Goal: Task Accomplishment & Management: Use online tool/utility

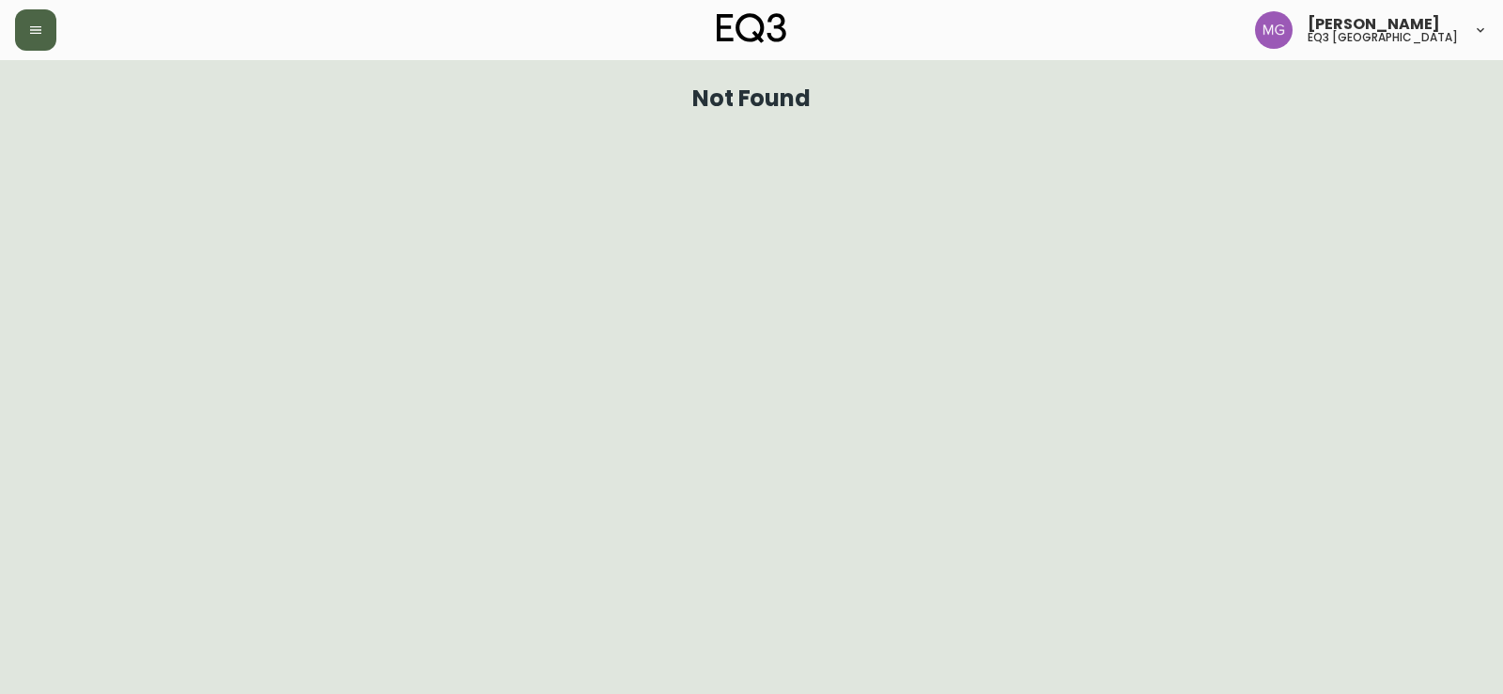
click at [23, 39] on button "button" at bounding box center [35, 29] width 41 height 41
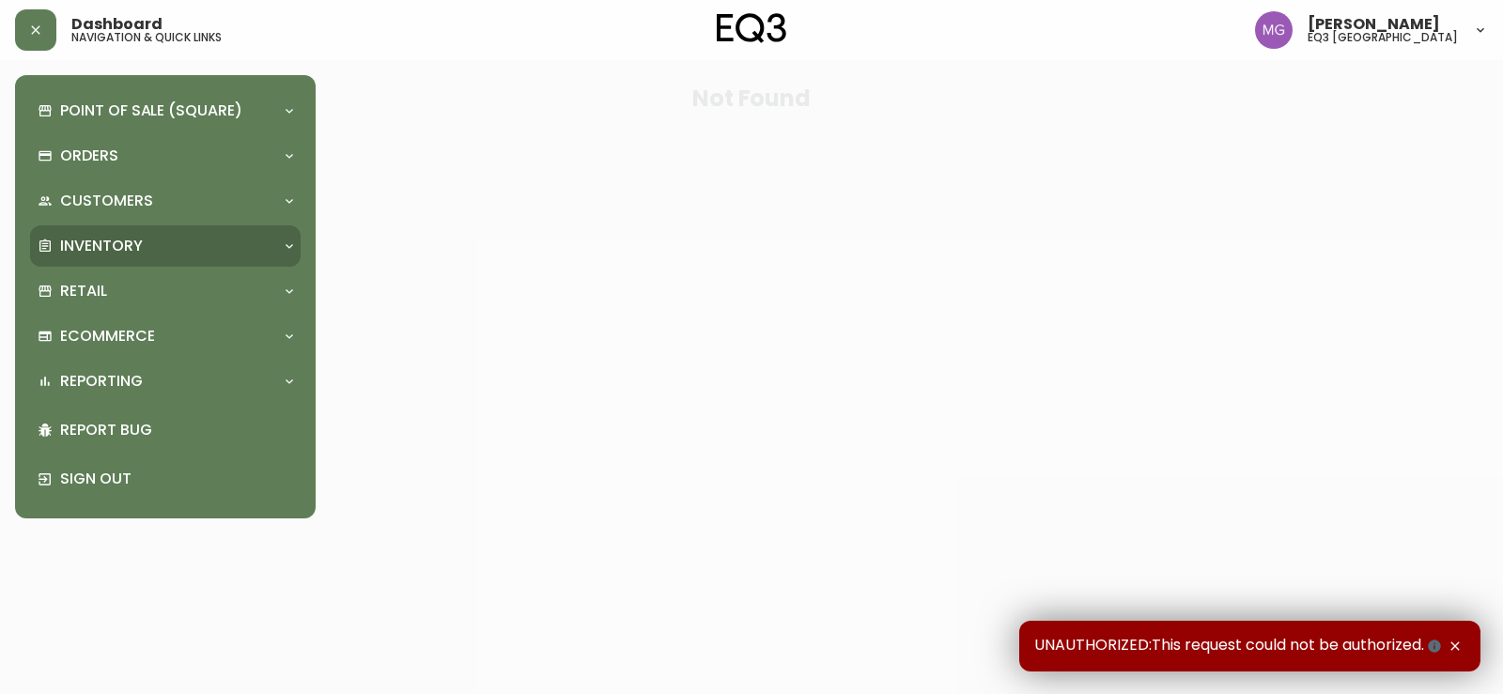
click at [120, 231] on div "Inventory" at bounding box center [165, 246] width 271 height 41
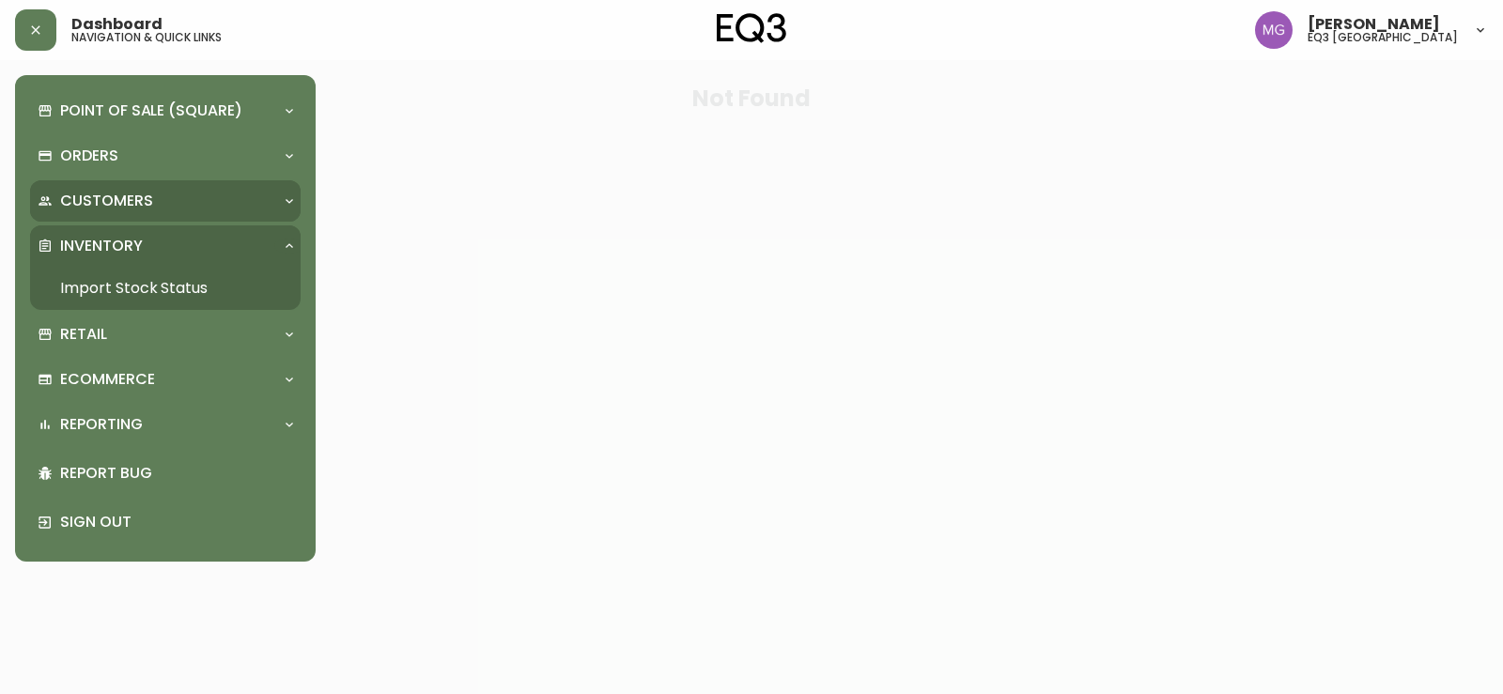
click at [121, 203] on p "Customers" at bounding box center [106, 201] width 93 height 21
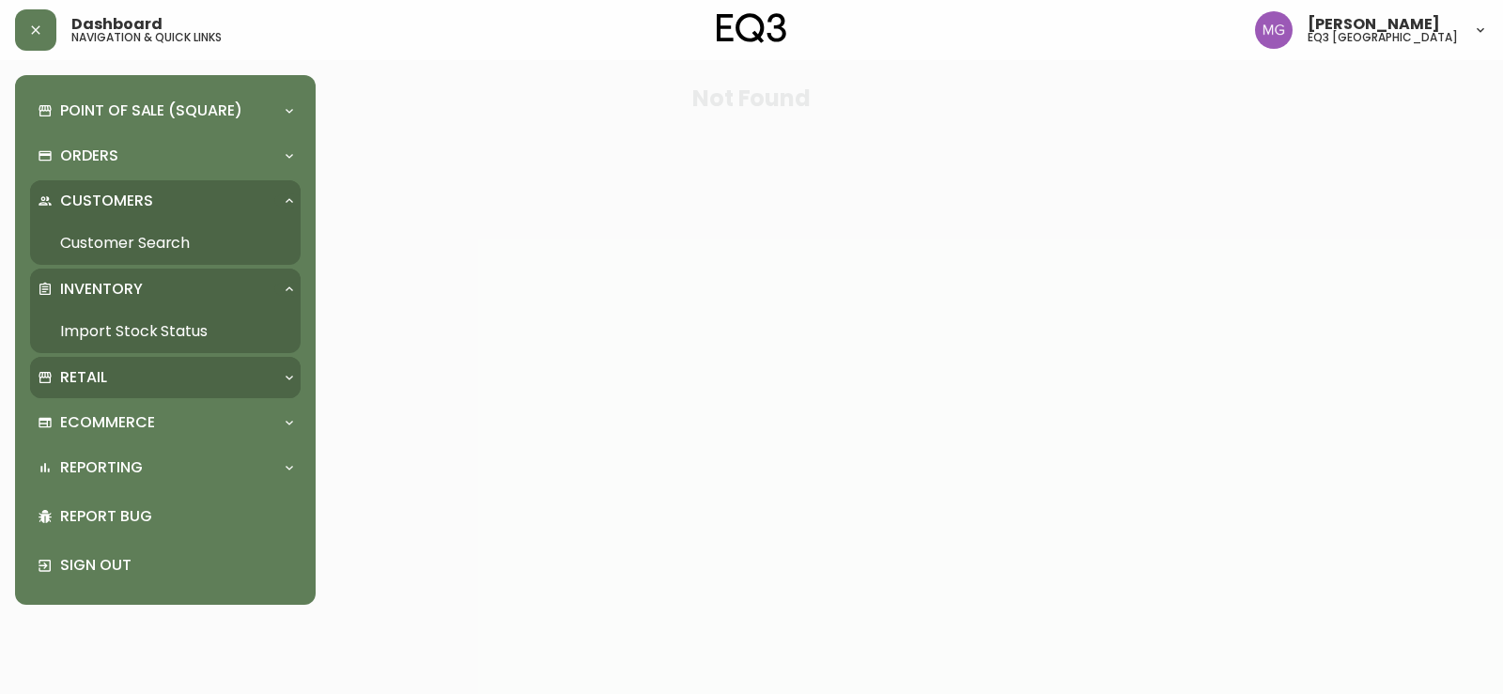
click at [117, 365] on div "Retail" at bounding box center [165, 377] width 271 height 41
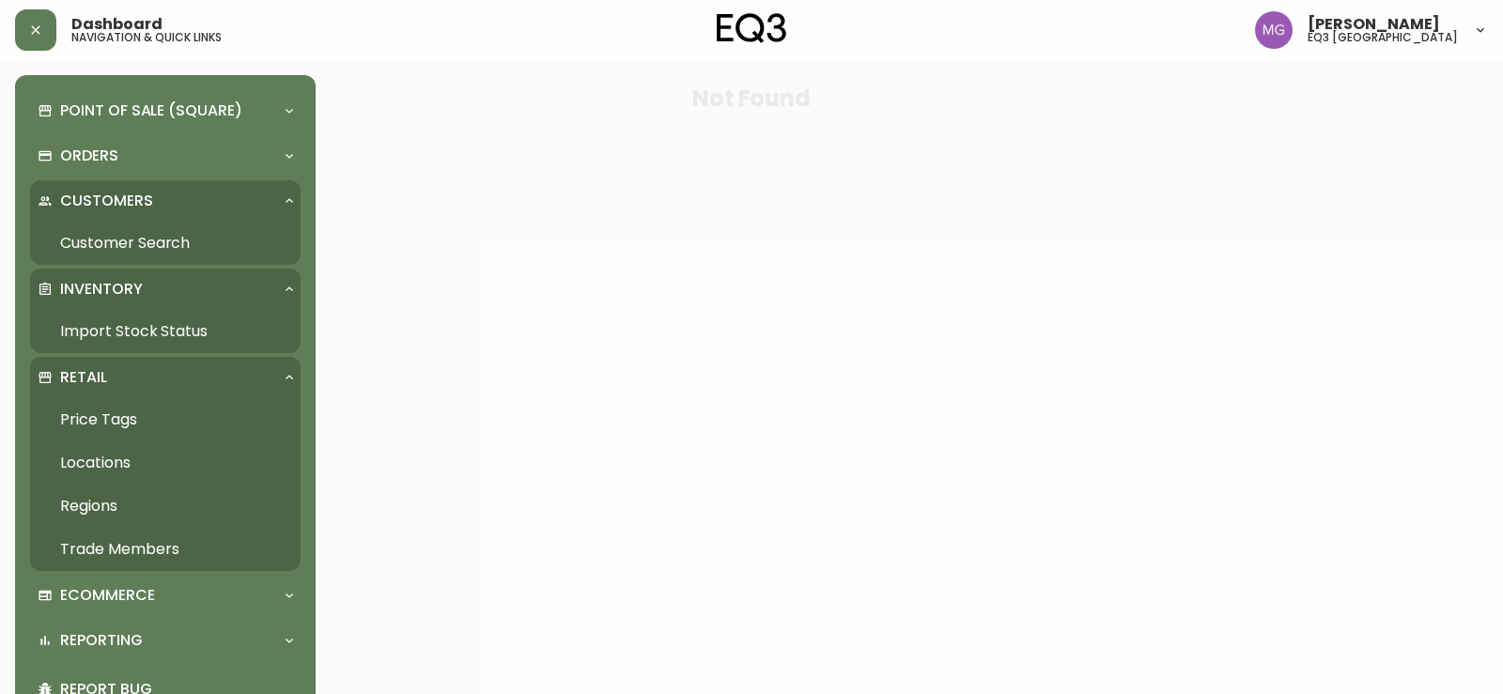
click at [143, 410] on link "Price Tags" at bounding box center [165, 419] width 271 height 43
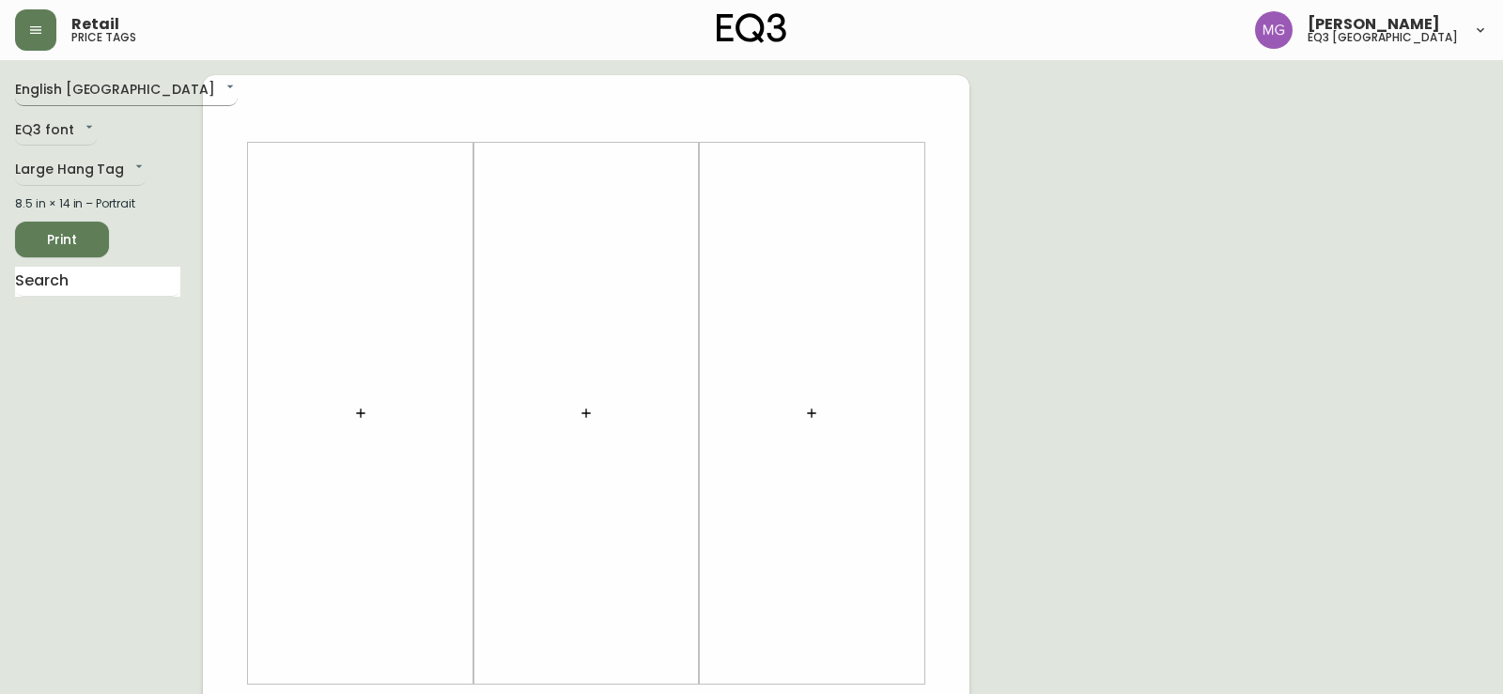
click at [132, 94] on body "Retail price tags [PERSON_NAME] eq3 [GEOGRAPHIC_DATA] English [GEOGRAPHIC_DATA]…" at bounding box center [751, 669] width 1503 height 1338
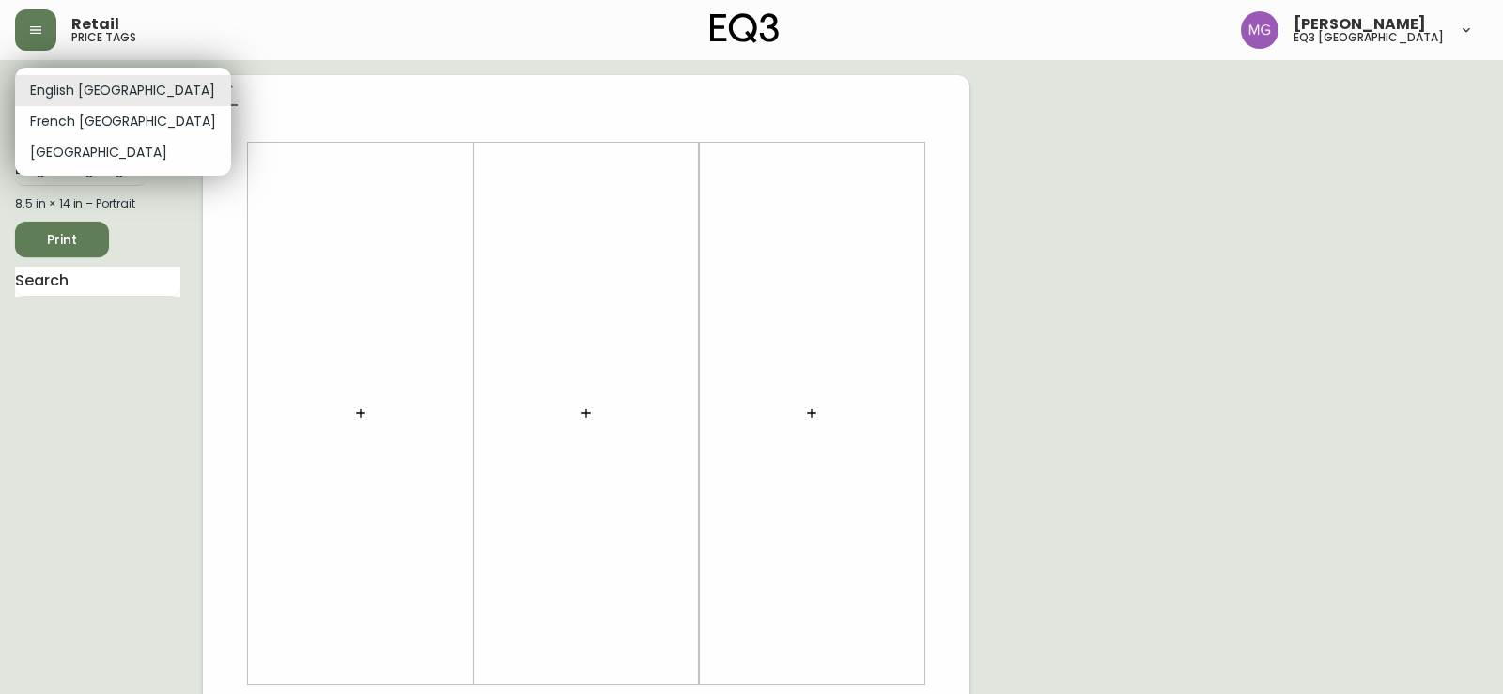
click at [108, 122] on li "French [GEOGRAPHIC_DATA]" at bounding box center [123, 121] width 216 height 31
type input "fr_CA"
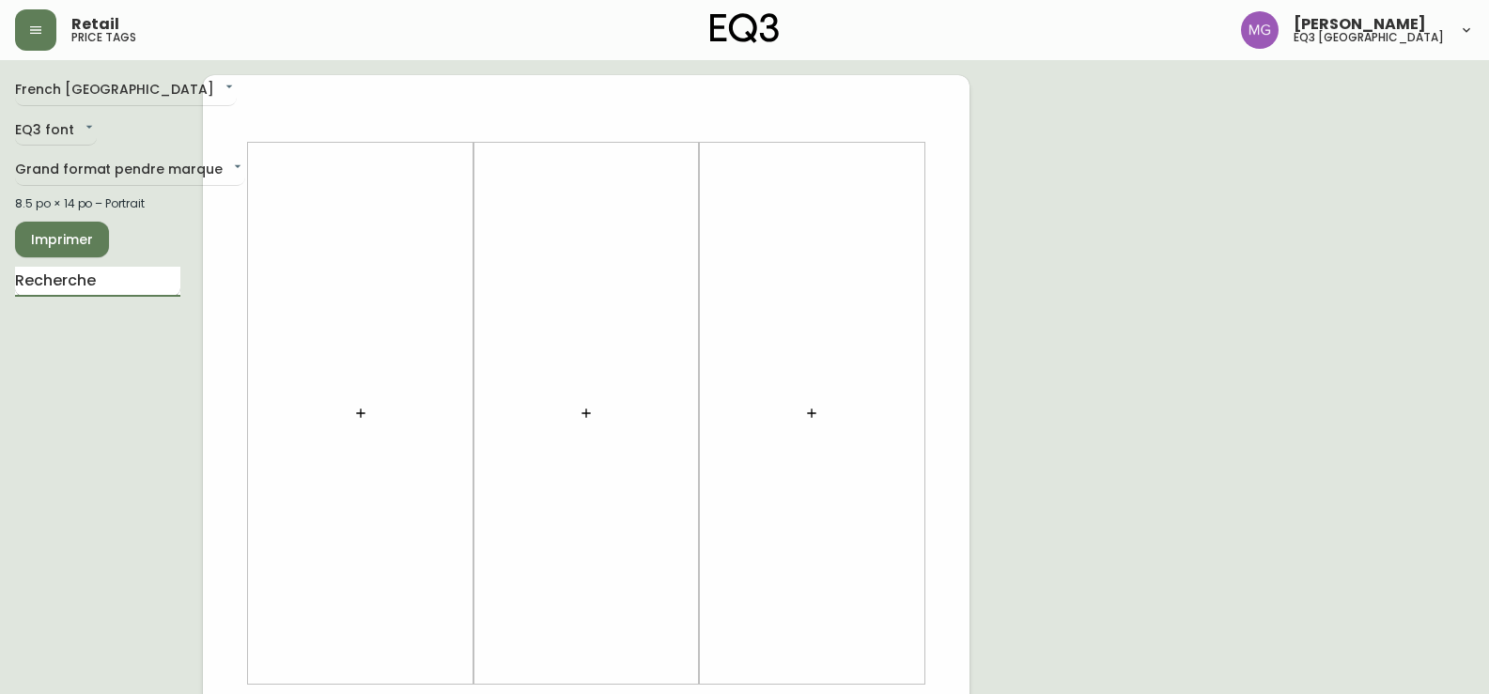
click at [81, 277] on input "text" at bounding box center [97, 282] width 165 height 30
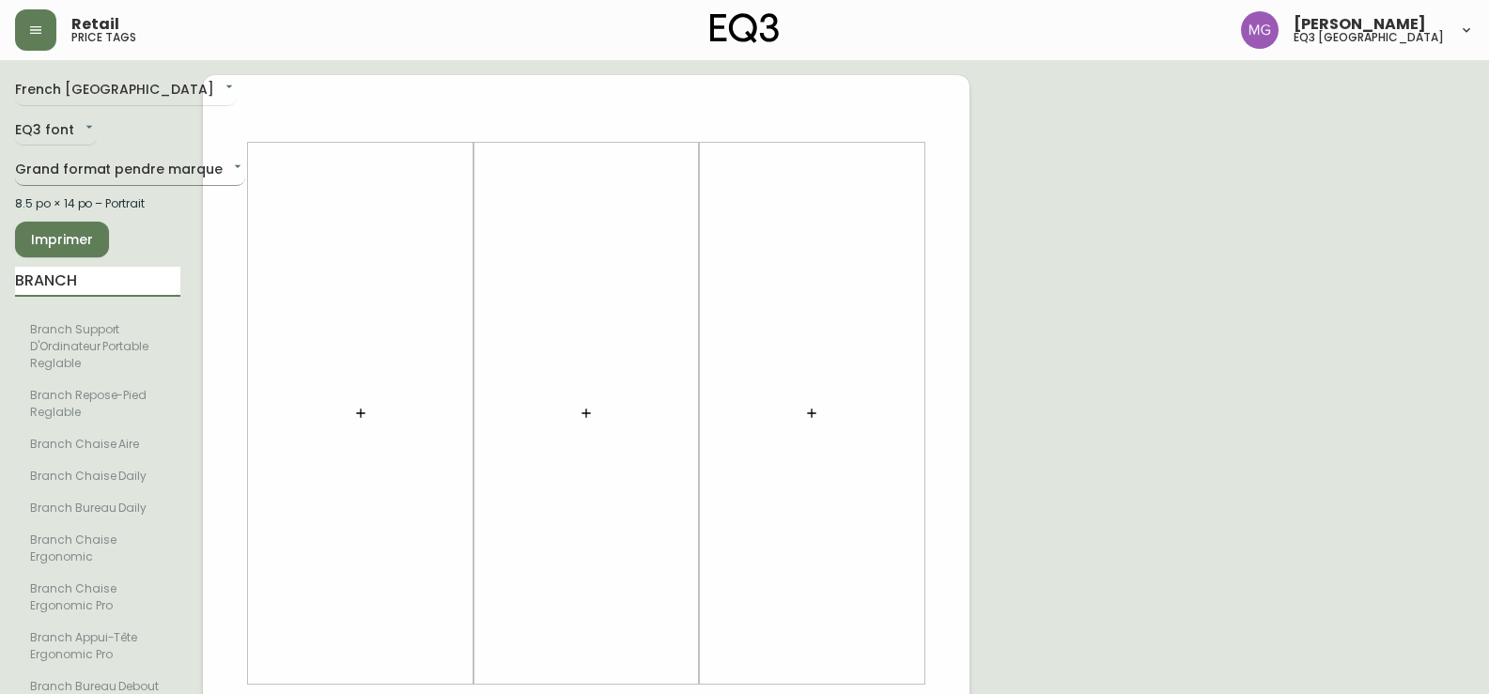
type input "BRANCH"
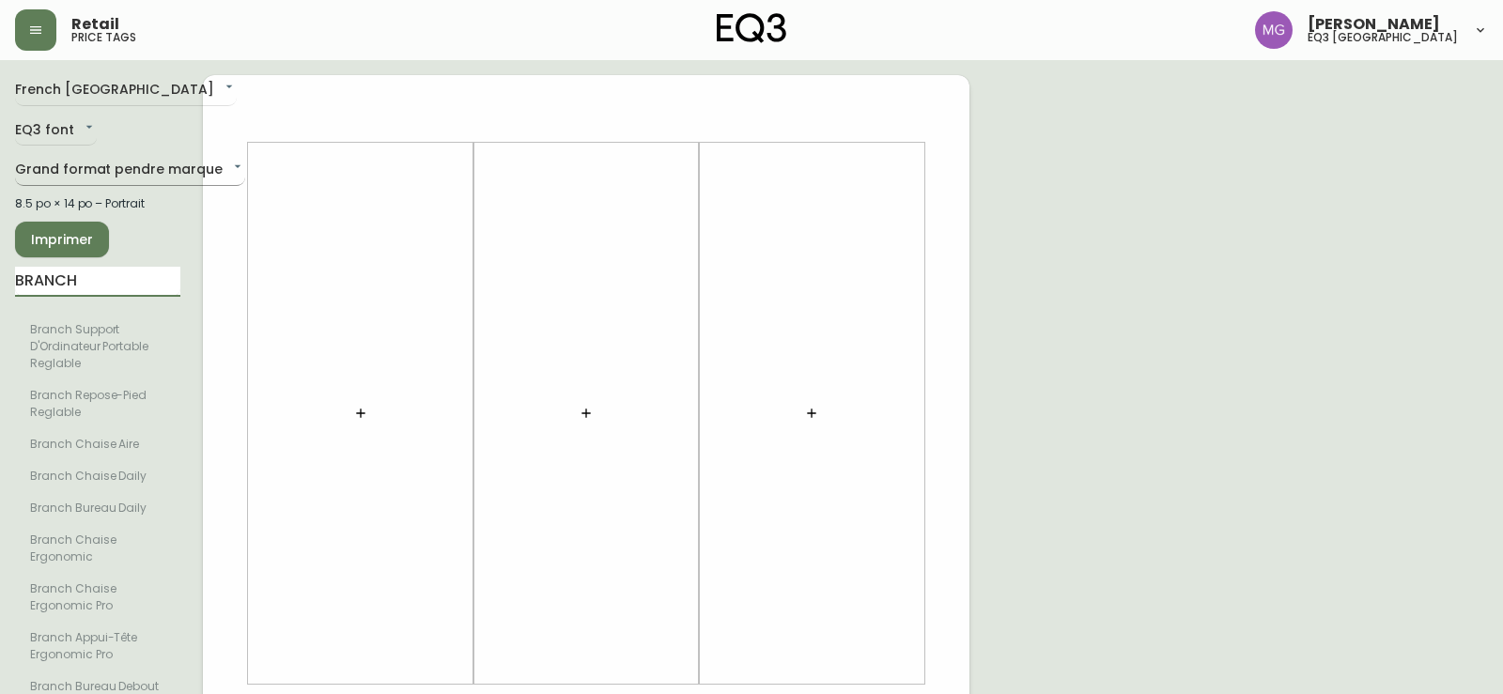
click at [200, 160] on body "Retail price tags [PERSON_NAME] eq3 [GEOGRAPHIC_DATA] [GEOGRAPHIC_DATA] fr_CA E…" at bounding box center [751, 669] width 1503 height 1338
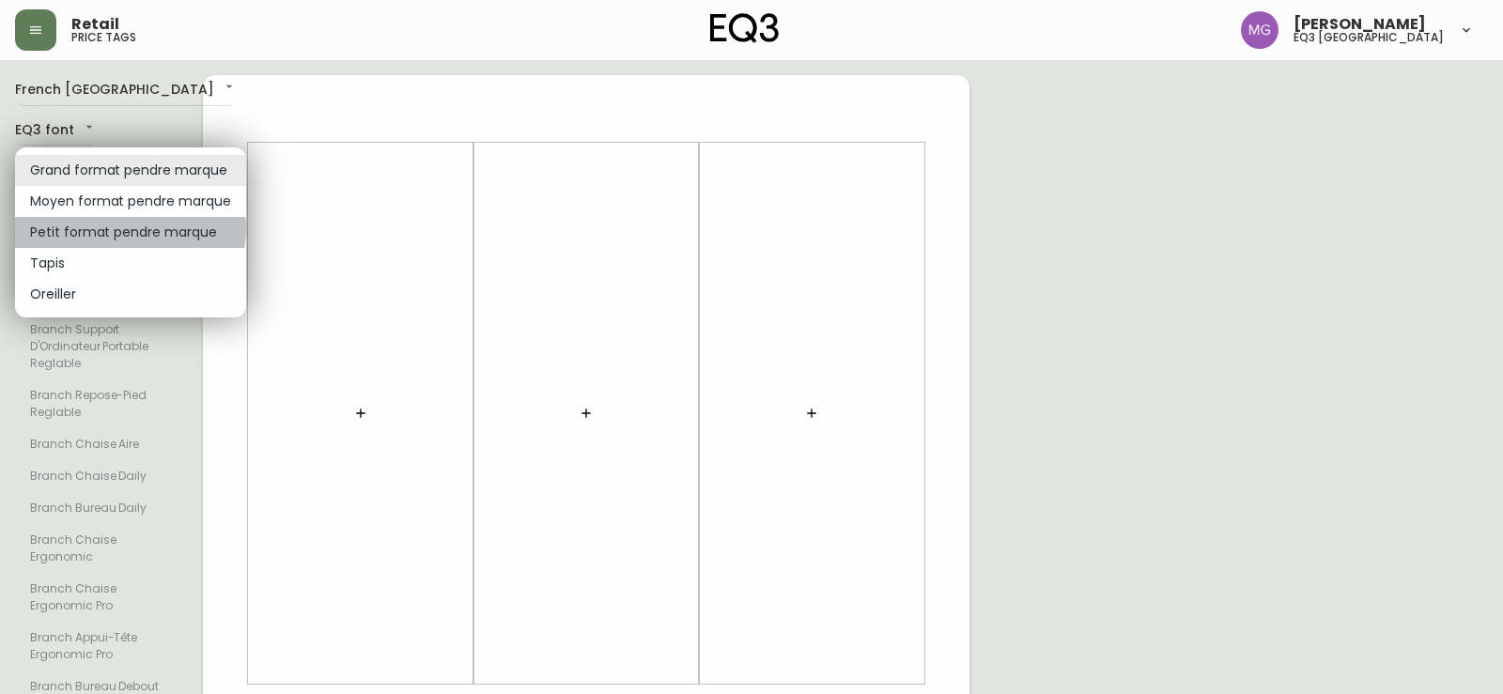
click at [125, 229] on li "Petit format pendre marque" at bounding box center [130, 232] width 231 height 31
type input "small"
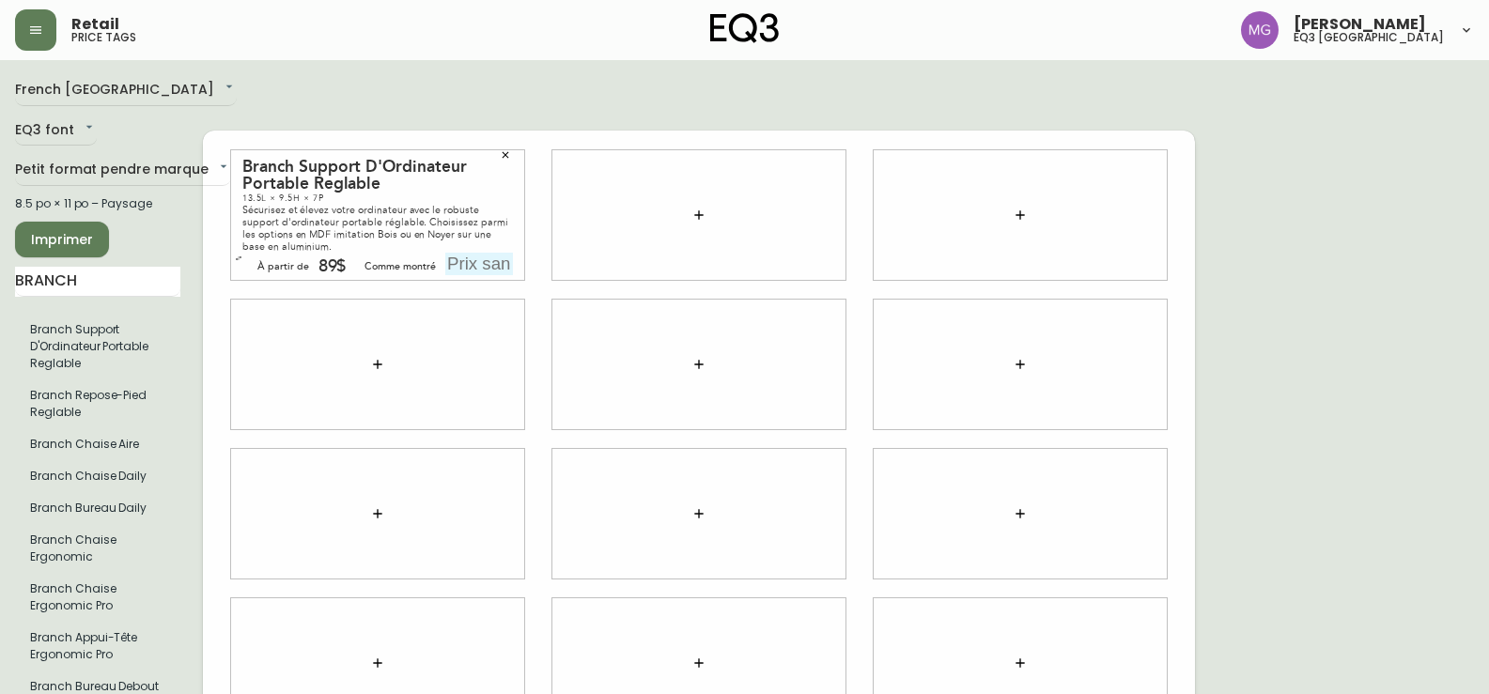
click at [485, 253] on input "text" at bounding box center [479, 264] width 68 height 23
type input "89$"
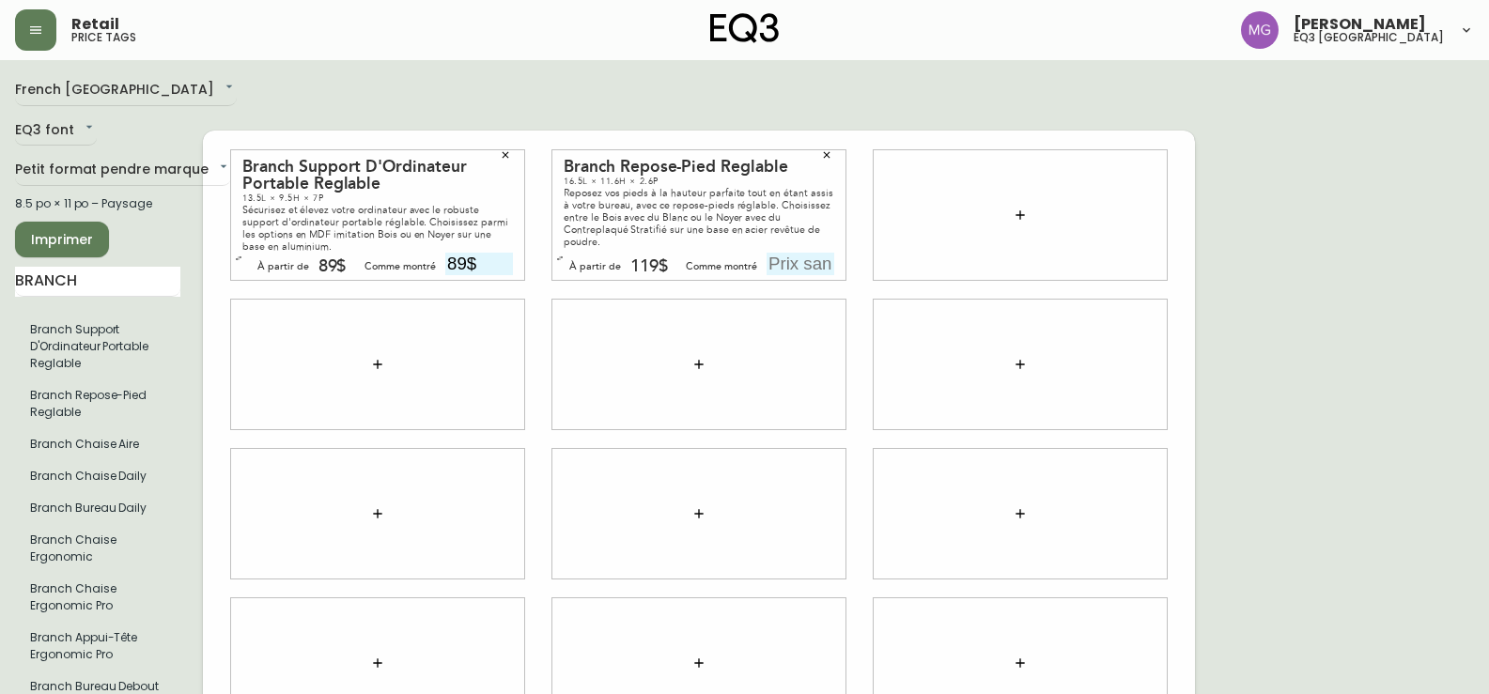
click at [779, 253] on input "text" at bounding box center [801, 264] width 68 height 23
type input "119$"
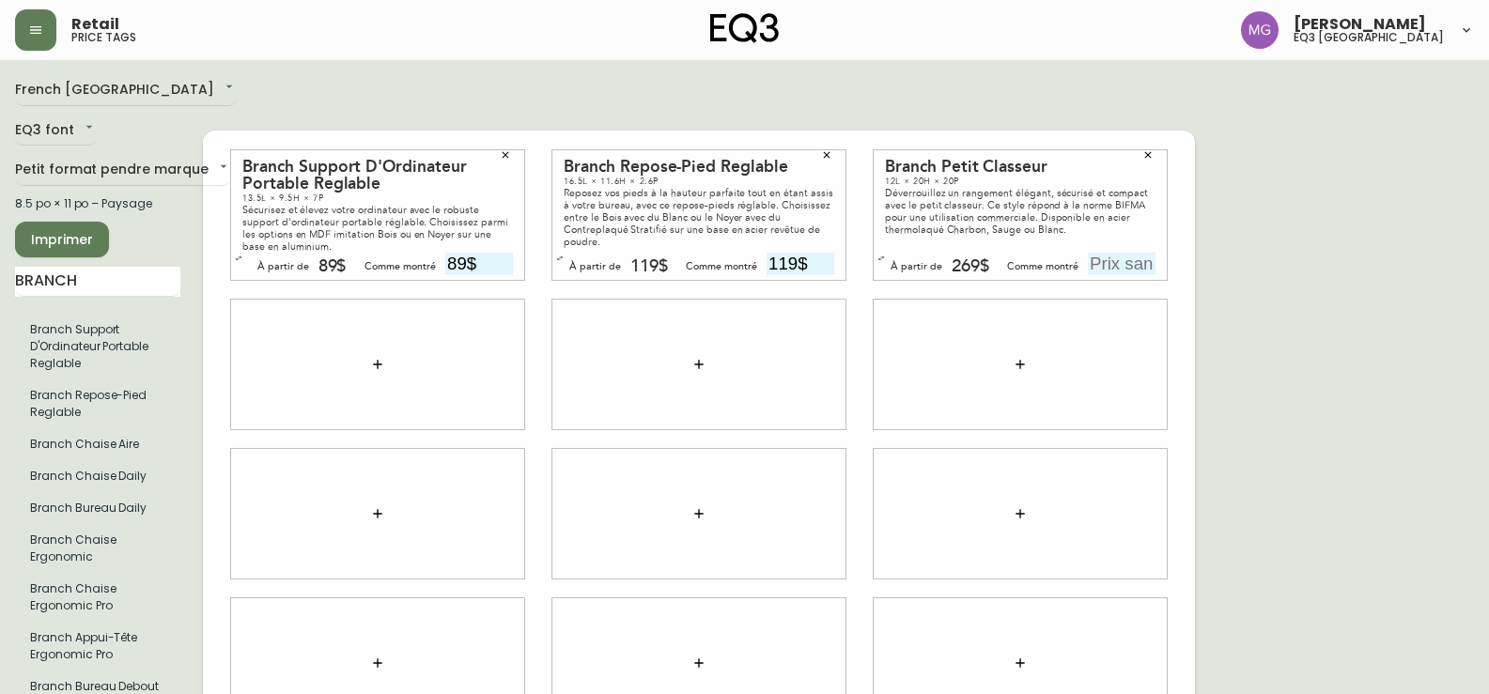
click at [1101, 253] on input "text" at bounding box center [1122, 264] width 68 height 23
type input "269$"
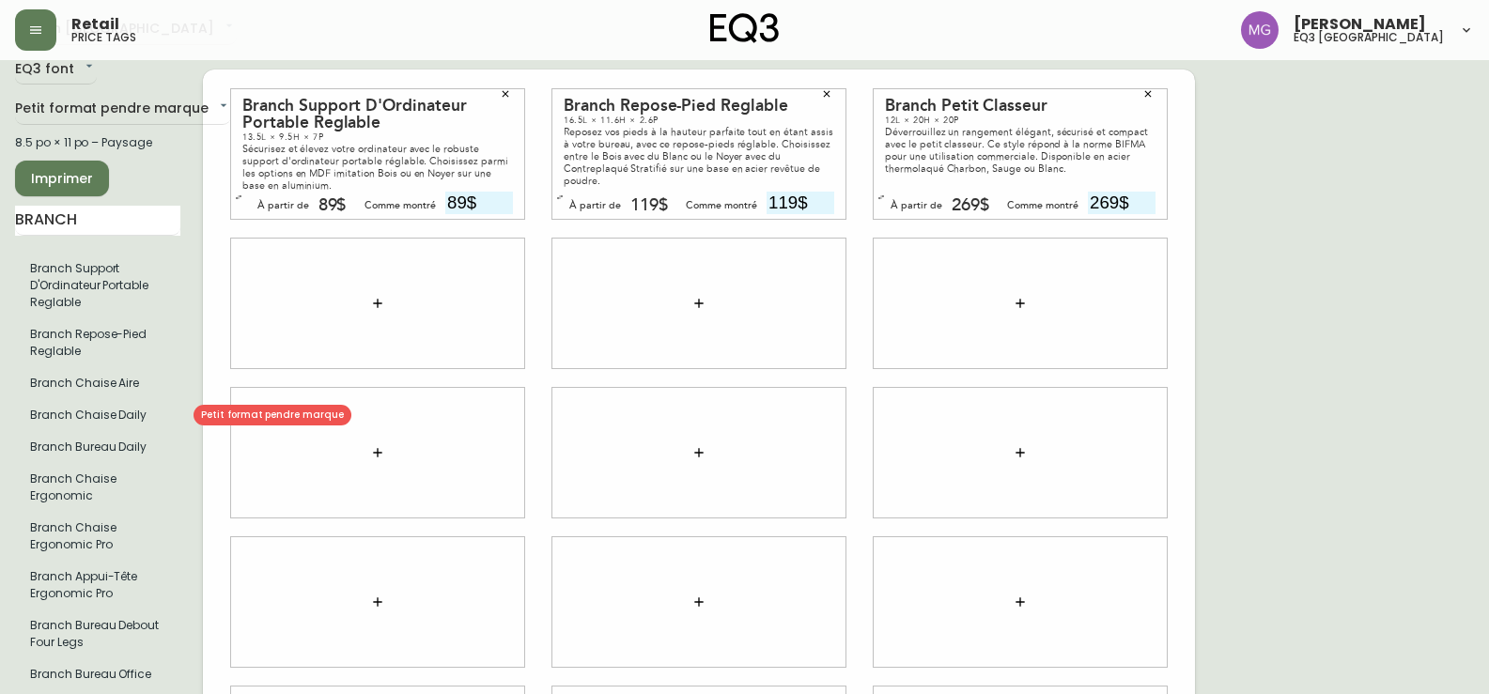
scroll to position [94, 0]
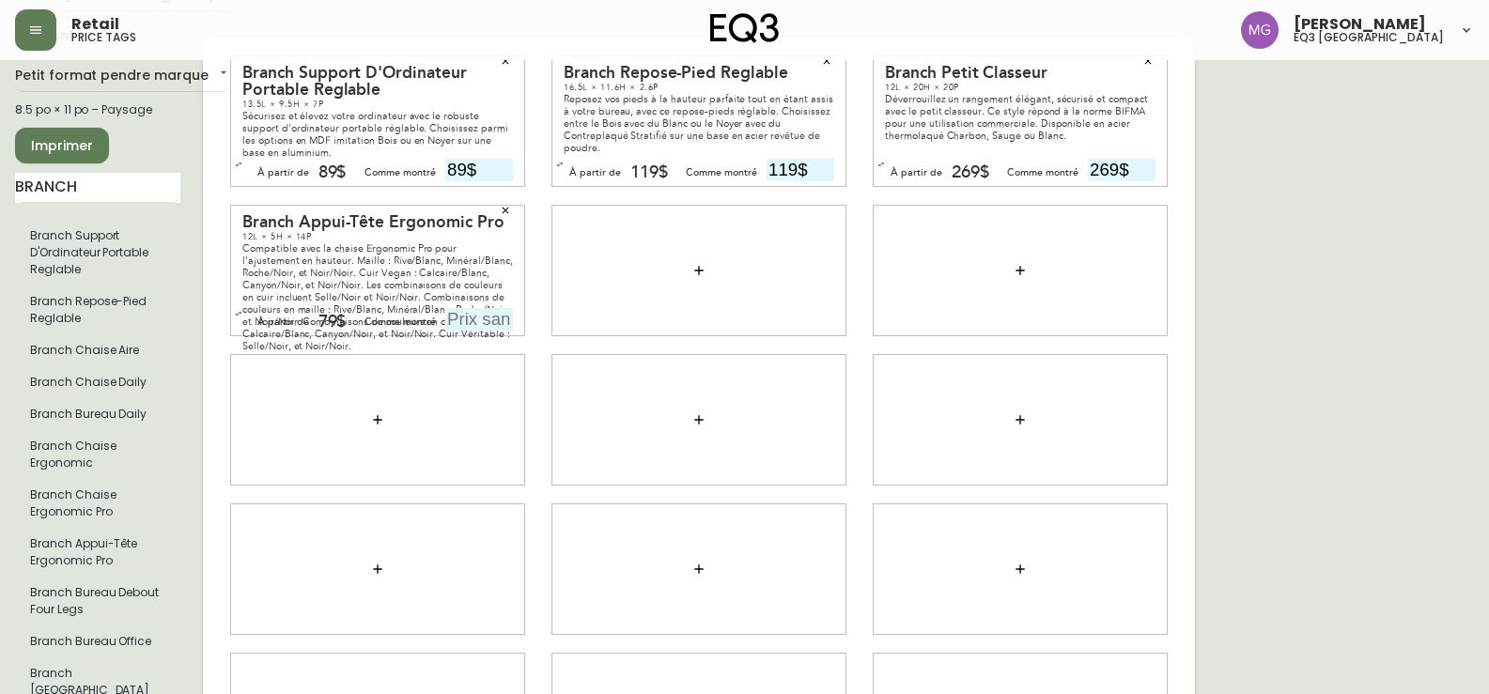
click at [500, 205] on icon "button" at bounding box center [505, 210] width 11 height 11
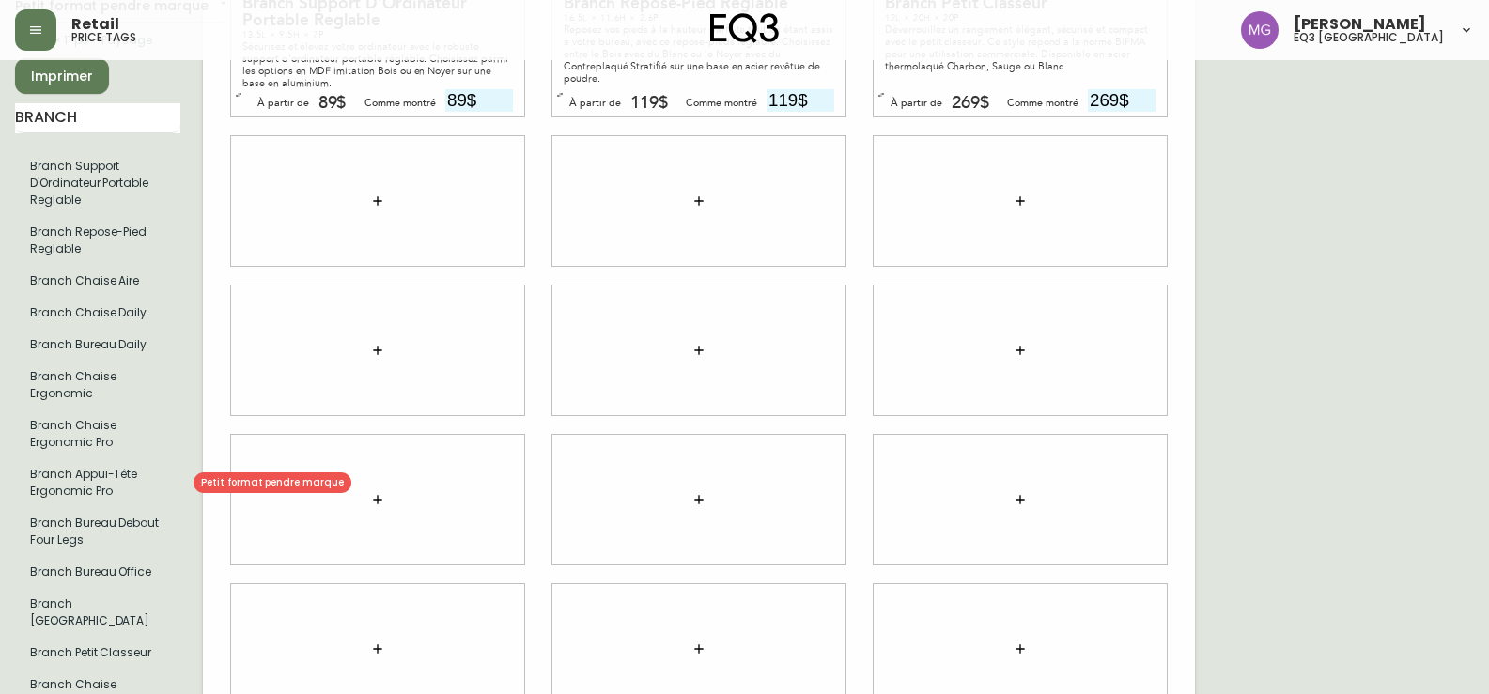
scroll to position [131, 0]
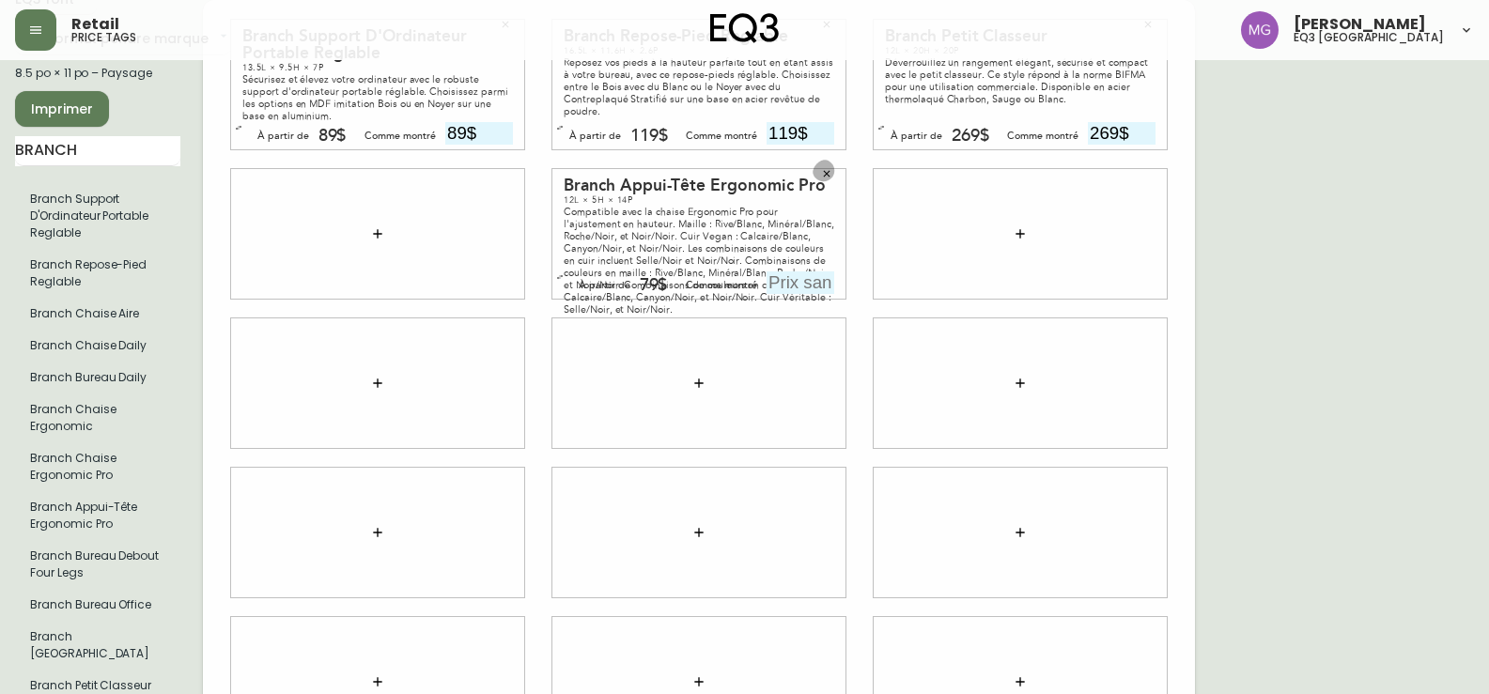
click at [830, 168] on icon "button" at bounding box center [826, 173] width 11 height 11
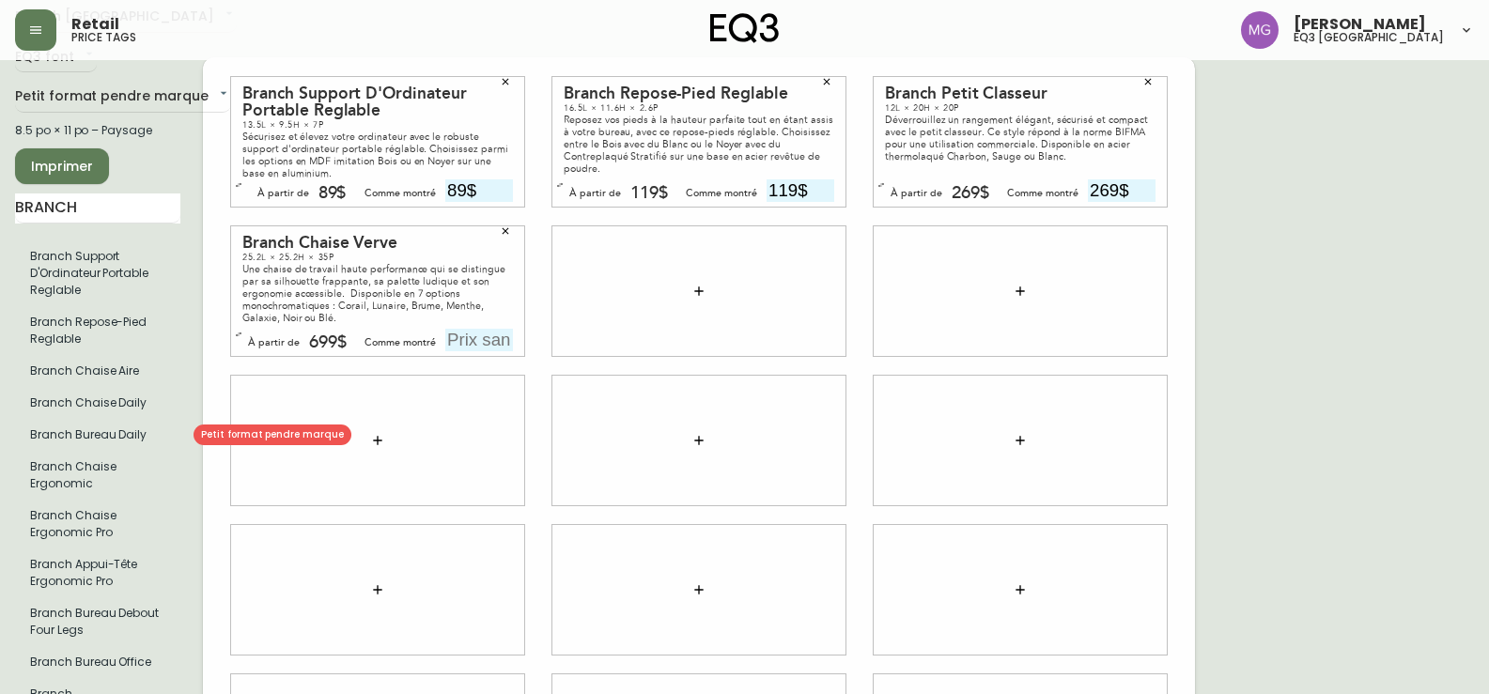
scroll to position [37, 0]
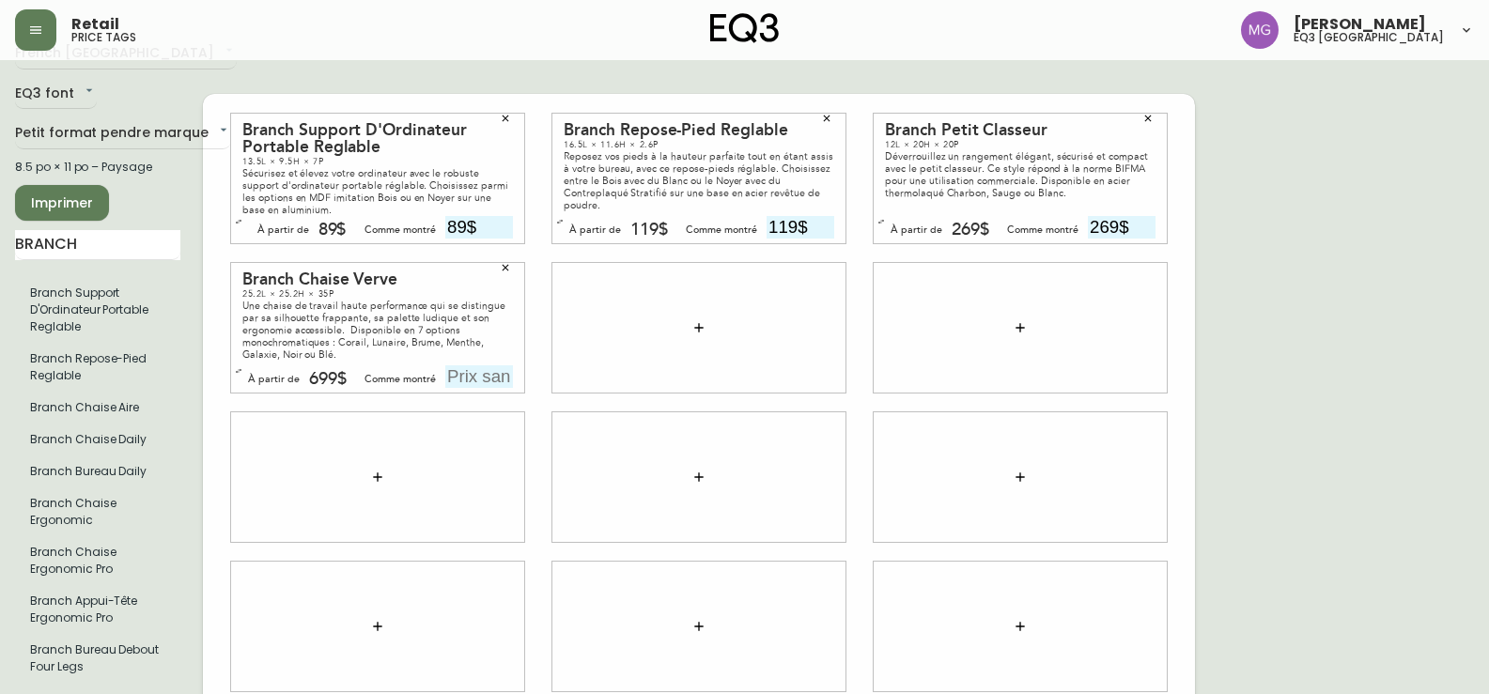
click at [323, 371] on div "699$" at bounding box center [328, 379] width 38 height 17
click at [471, 366] on input "text" at bounding box center [479, 377] width 68 height 23
click at [485, 366] on input "text" at bounding box center [479, 377] width 68 height 23
type input "749$"
click at [1449, 384] on div "French Canada fr_CA EQ3 font EQ3 Petit format pendre marque small 8.5 po × 11 p…" at bounding box center [744, 478] width 1459 height 878
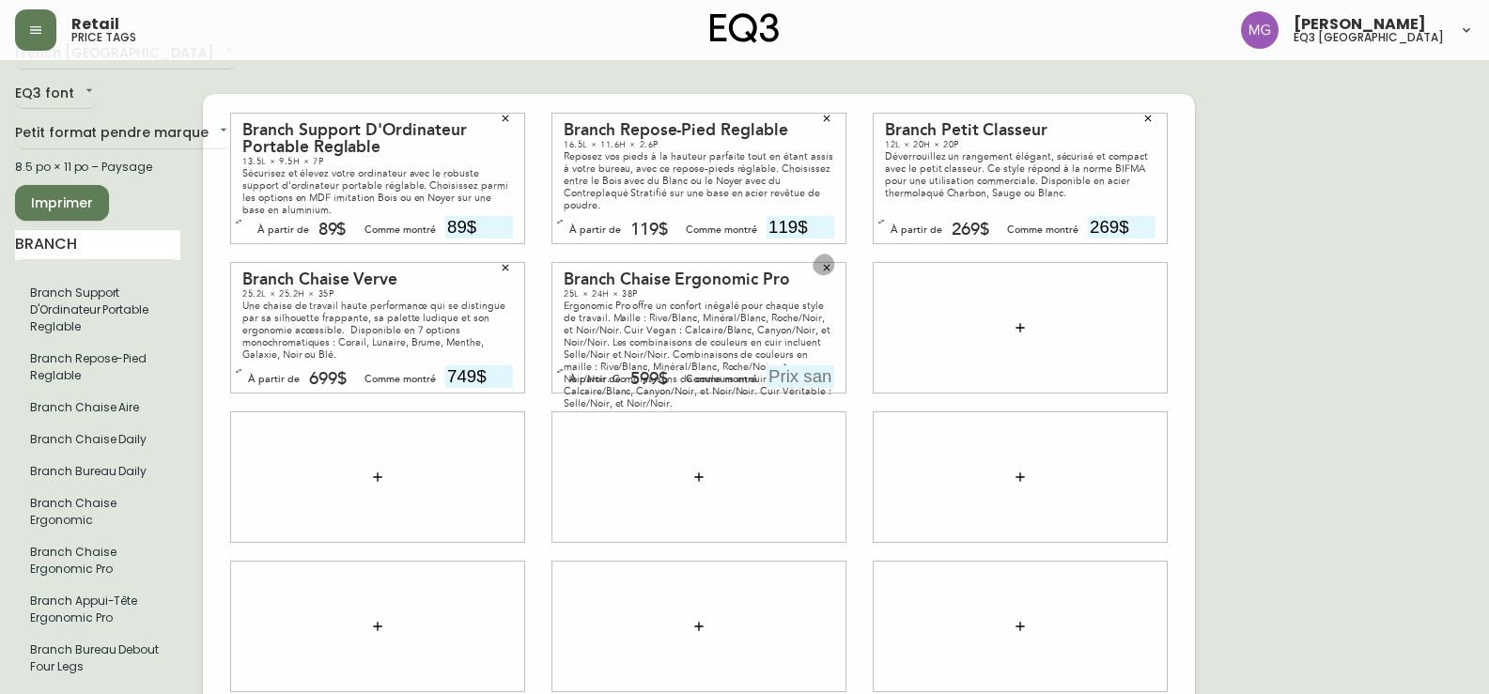
click at [830, 262] on icon "button" at bounding box center [826, 267] width 11 height 11
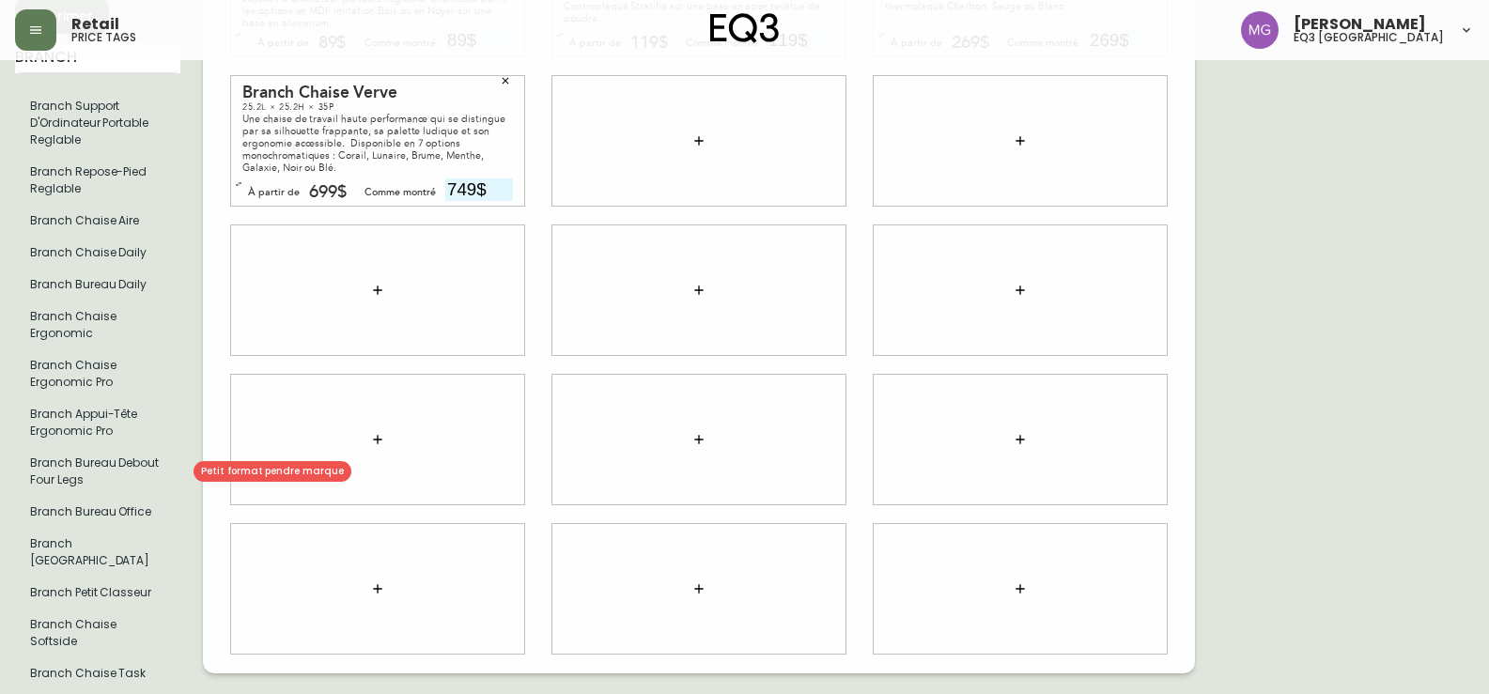
scroll to position [225, 0]
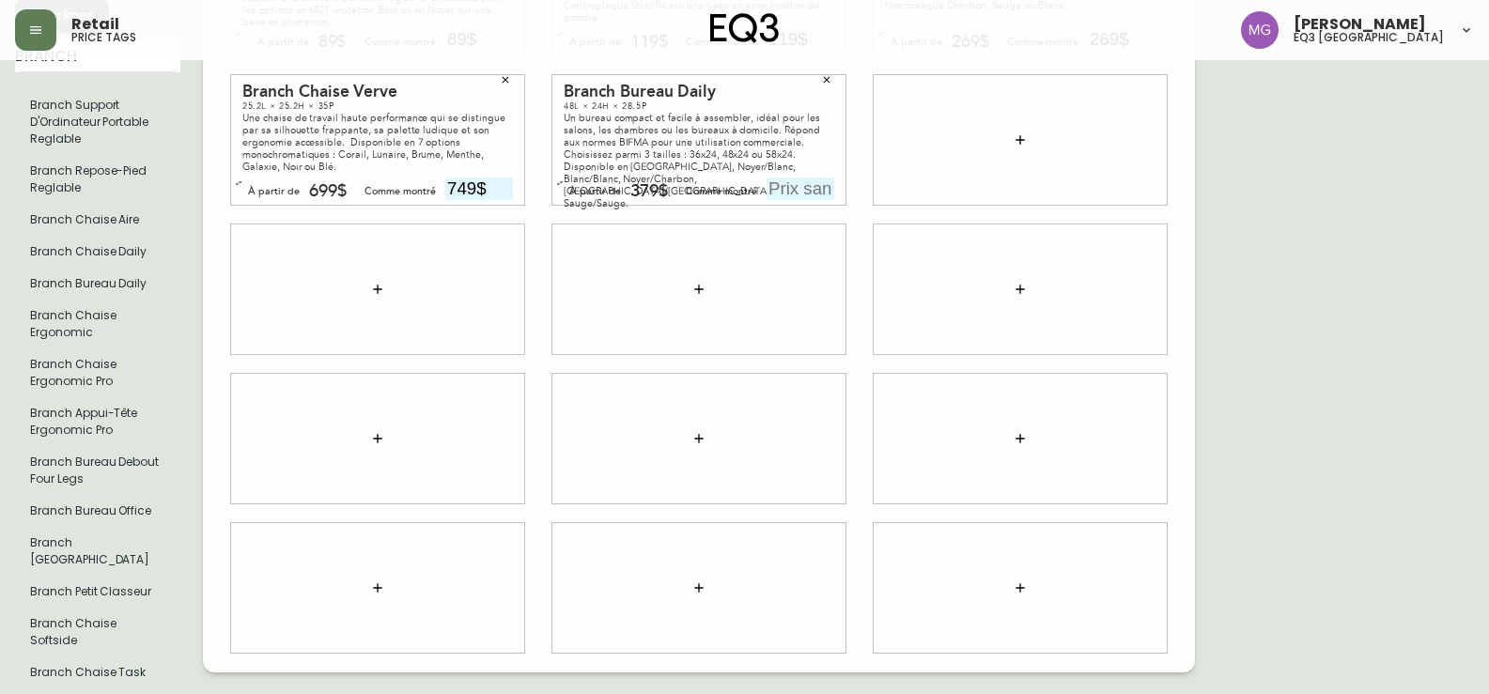
click at [783, 178] on input "text" at bounding box center [801, 189] width 68 height 23
type input "449$"
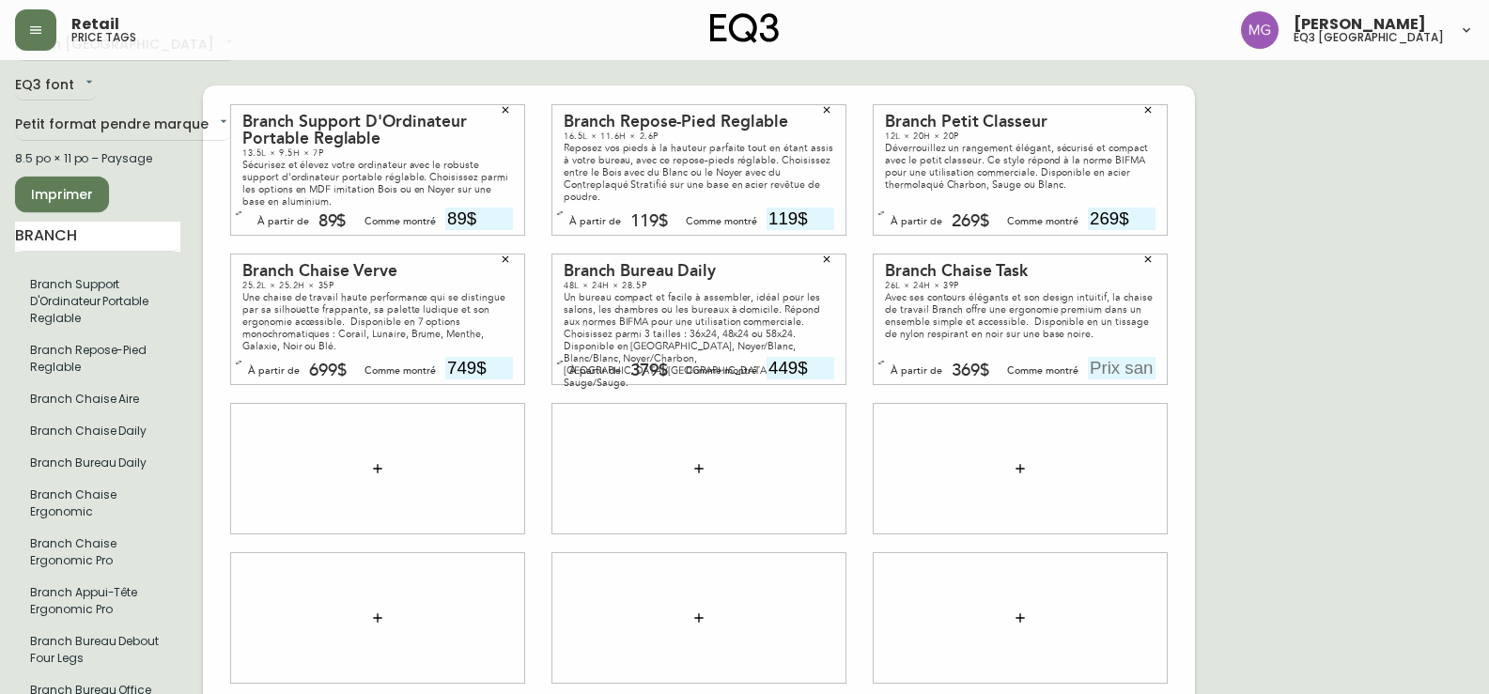
scroll to position [37, 0]
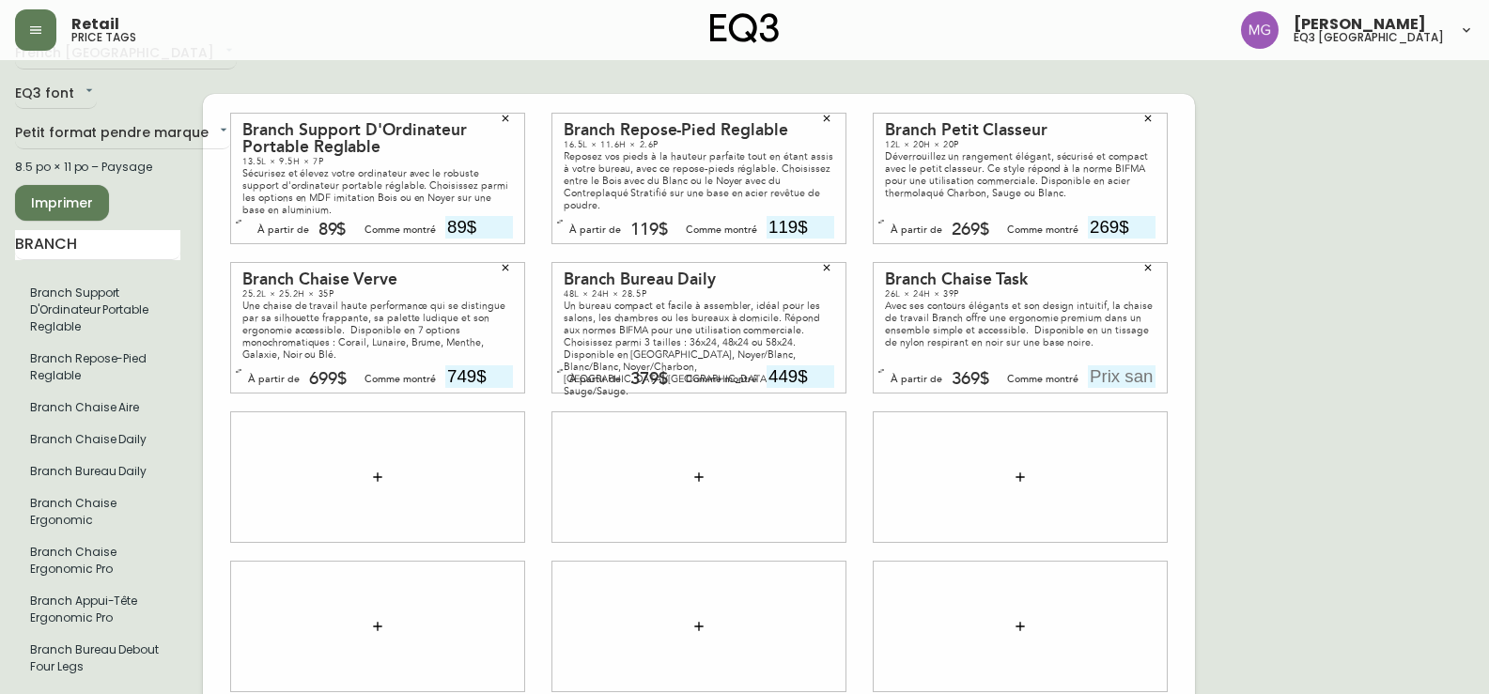
click at [1097, 366] on input "text" at bounding box center [1122, 377] width 68 height 23
type input "429$"
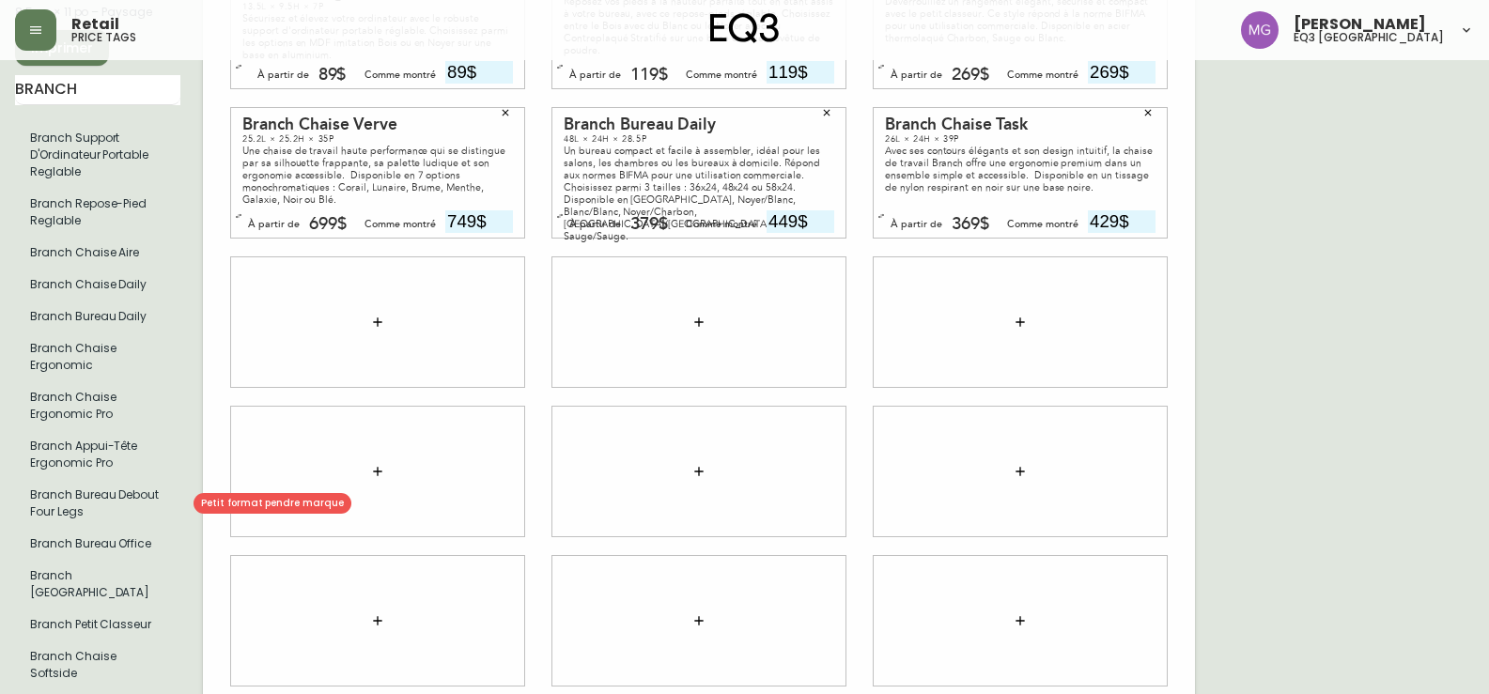
scroll to position [225, 0]
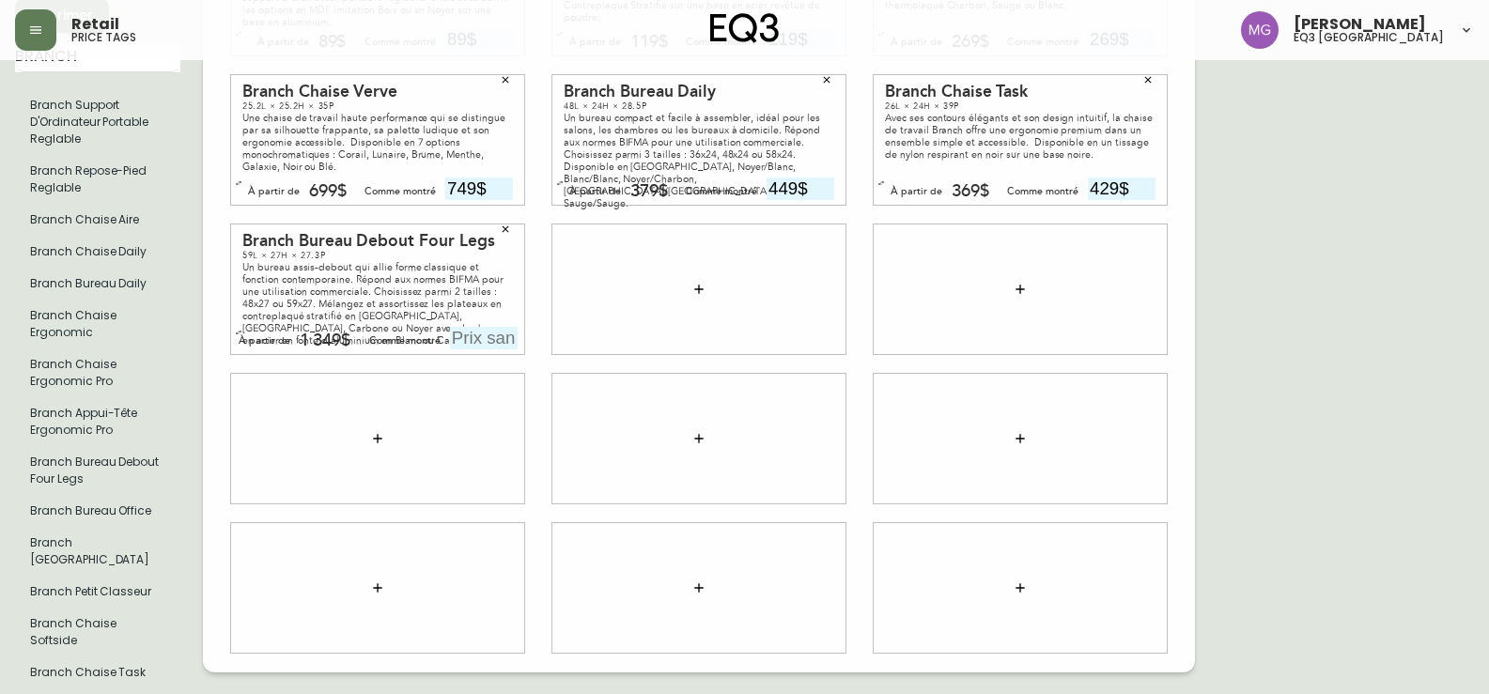
drag, startPoint x: 1444, startPoint y: 300, endPoint x: 1349, endPoint y: 298, distance: 94.9
click at [1444, 297] on div "French Canada fr_CA EQ3 font EQ3 Petit format pendre marque small 8.5 po × 11 p…" at bounding box center [744, 290] width 1459 height 878
click at [459, 327] on input "text" at bounding box center [484, 338] width 68 height 23
type input "1449$"
click at [1398, 279] on div "French Canada fr_CA EQ3 font EQ3 Petit format pendre marque small 8.5 po × 11 p…" at bounding box center [744, 290] width 1459 height 878
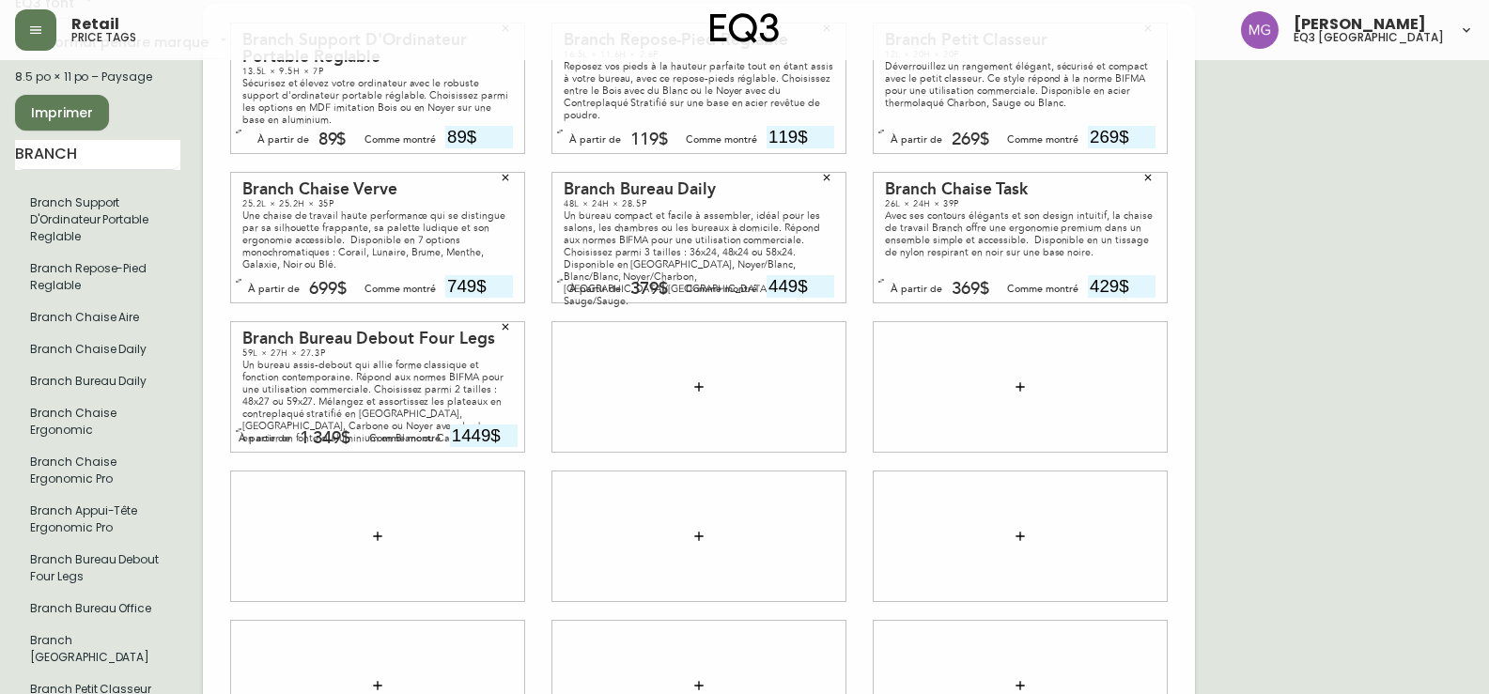
scroll to position [94, 0]
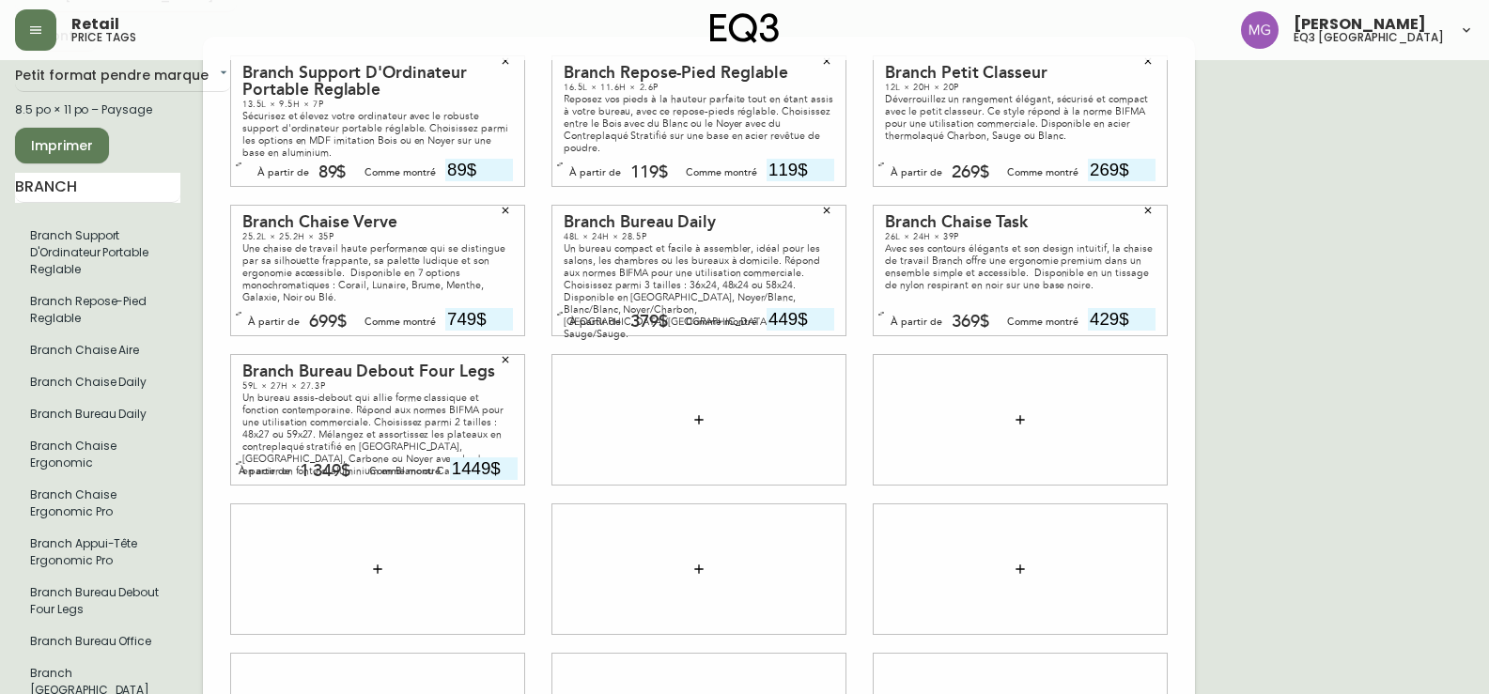
click at [77, 147] on span "Imprimer" at bounding box center [62, 145] width 64 height 23
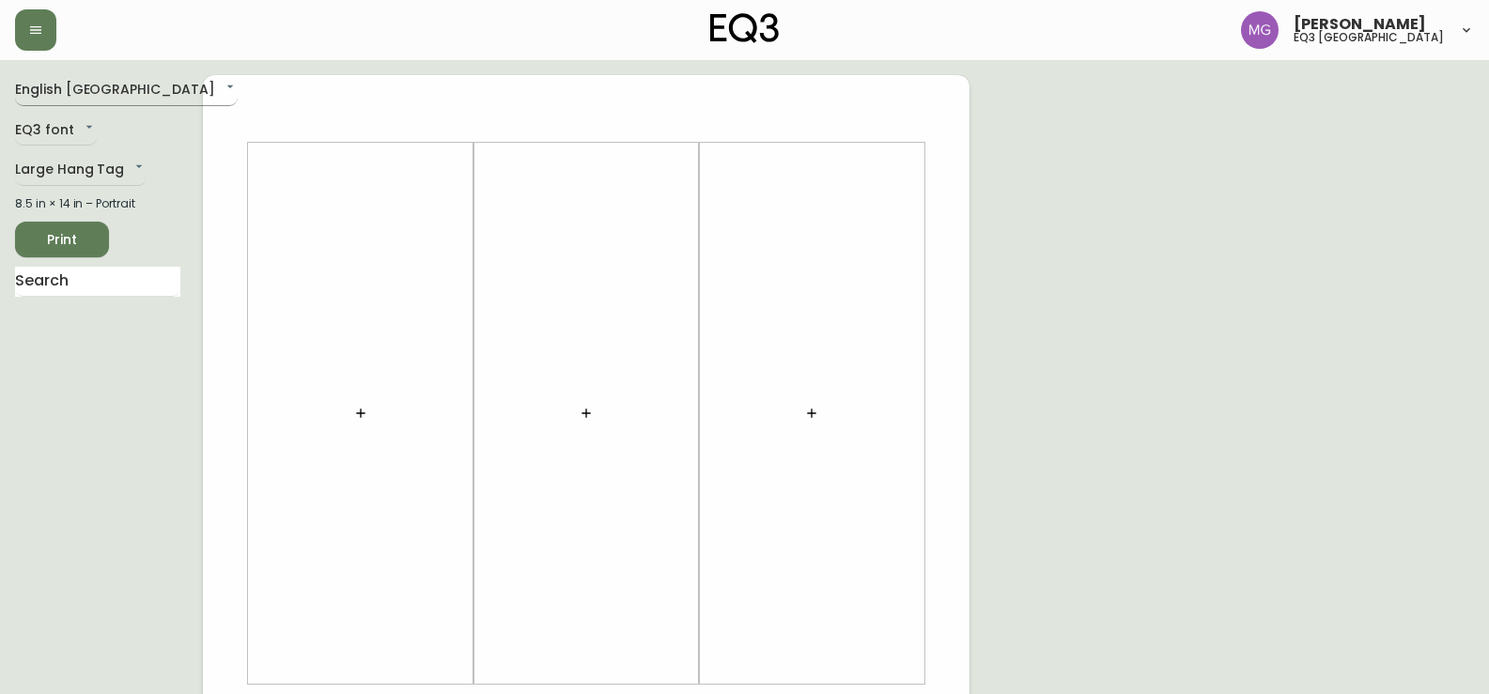
click at [138, 95] on body "[PERSON_NAME] eq3 [GEOGRAPHIC_DATA] English [GEOGRAPHIC_DATA] en_CA EQ3 font EQ…" at bounding box center [744, 669] width 1489 height 1338
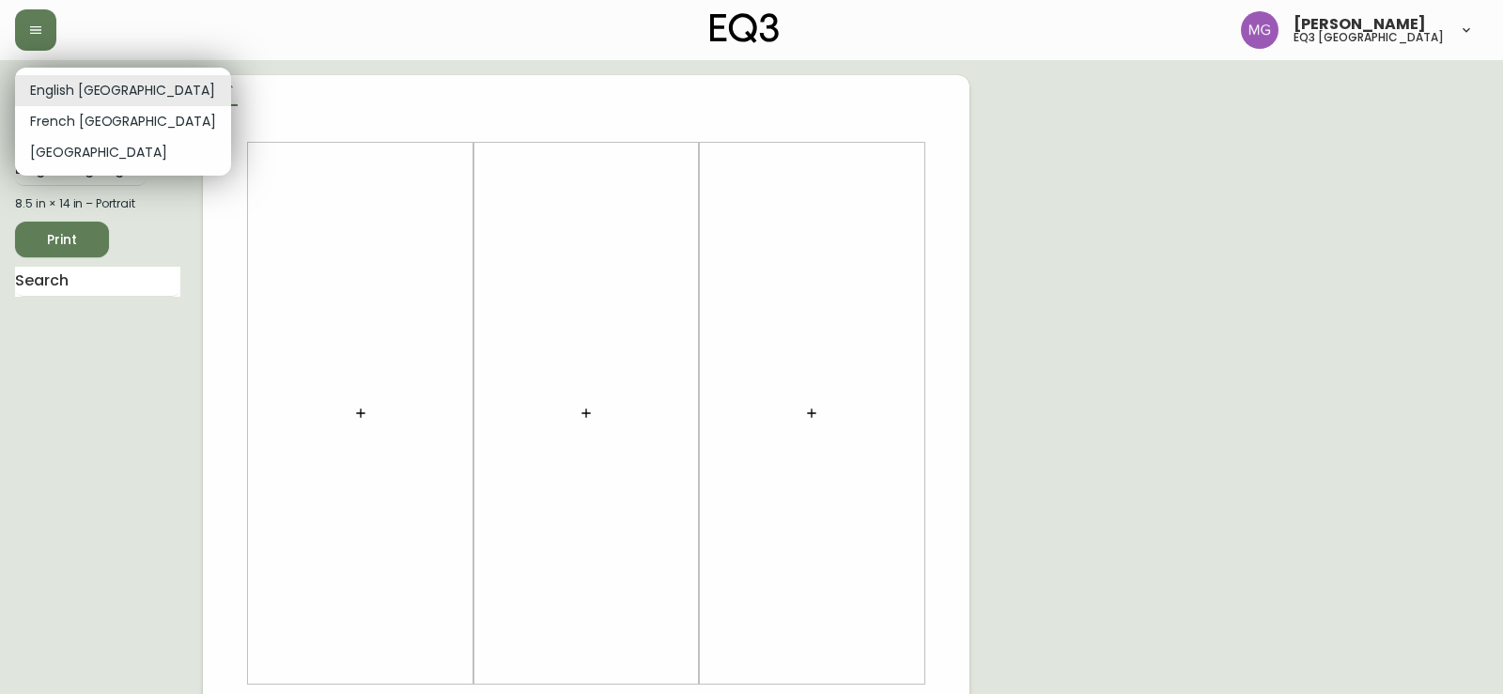
click at [101, 127] on li "French [GEOGRAPHIC_DATA]" at bounding box center [123, 121] width 216 height 31
type input "fr_CA"
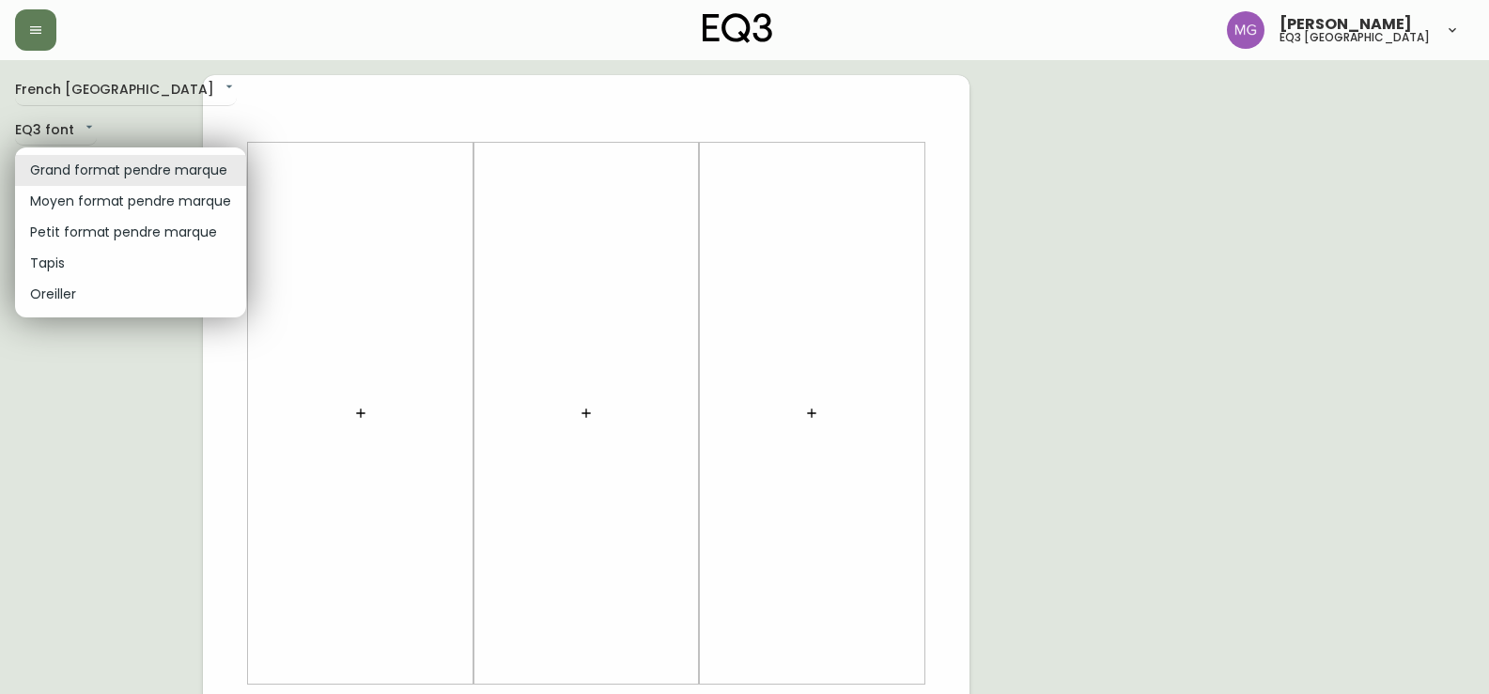
click at [199, 169] on body "[PERSON_NAME] eq3 [GEOGRAPHIC_DATA] [GEOGRAPHIC_DATA] fr_CA EQ3 font EQ3 Grand …" at bounding box center [744, 669] width 1489 height 1338
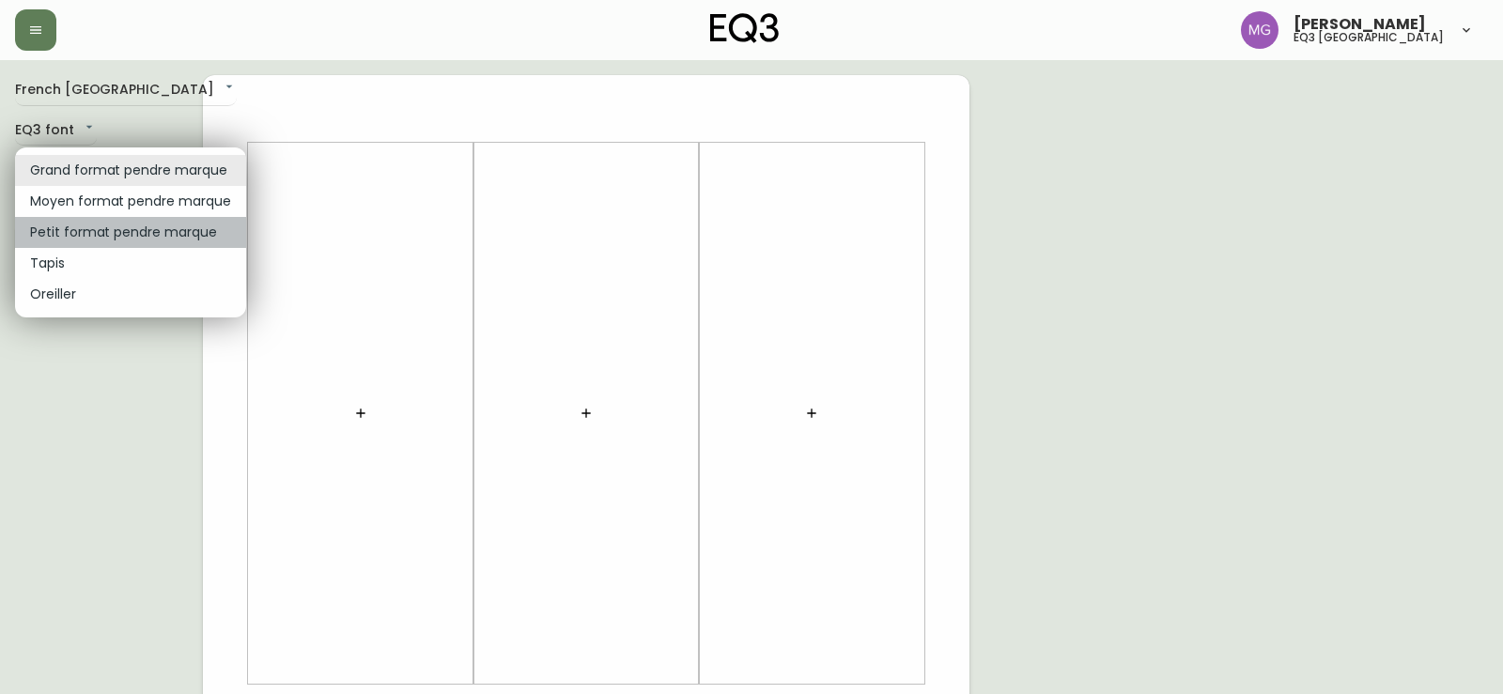
click at [140, 227] on li "Petit format pendre marque" at bounding box center [130, 232] width 231 height 31
type input "small"
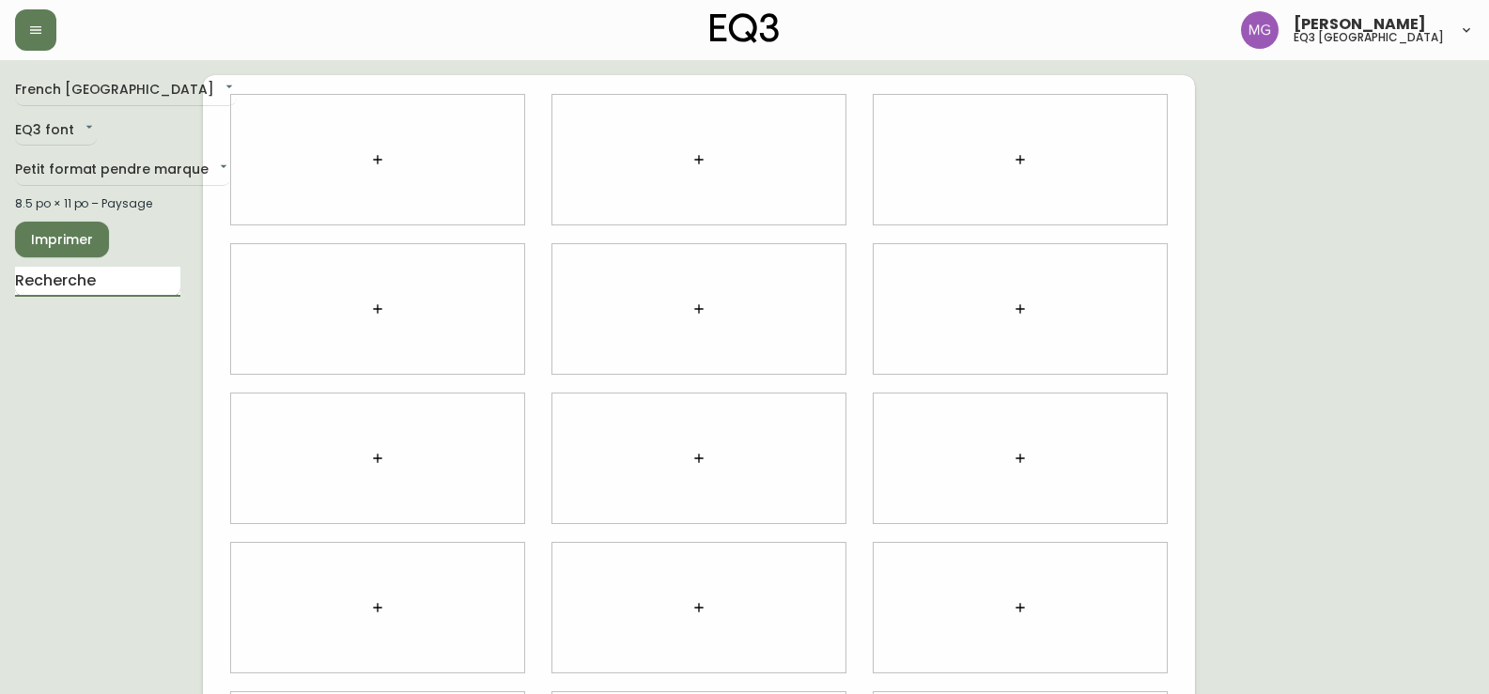
click at [124, 277] on input "text" at bounding box center [97, 282] width 165 height 30
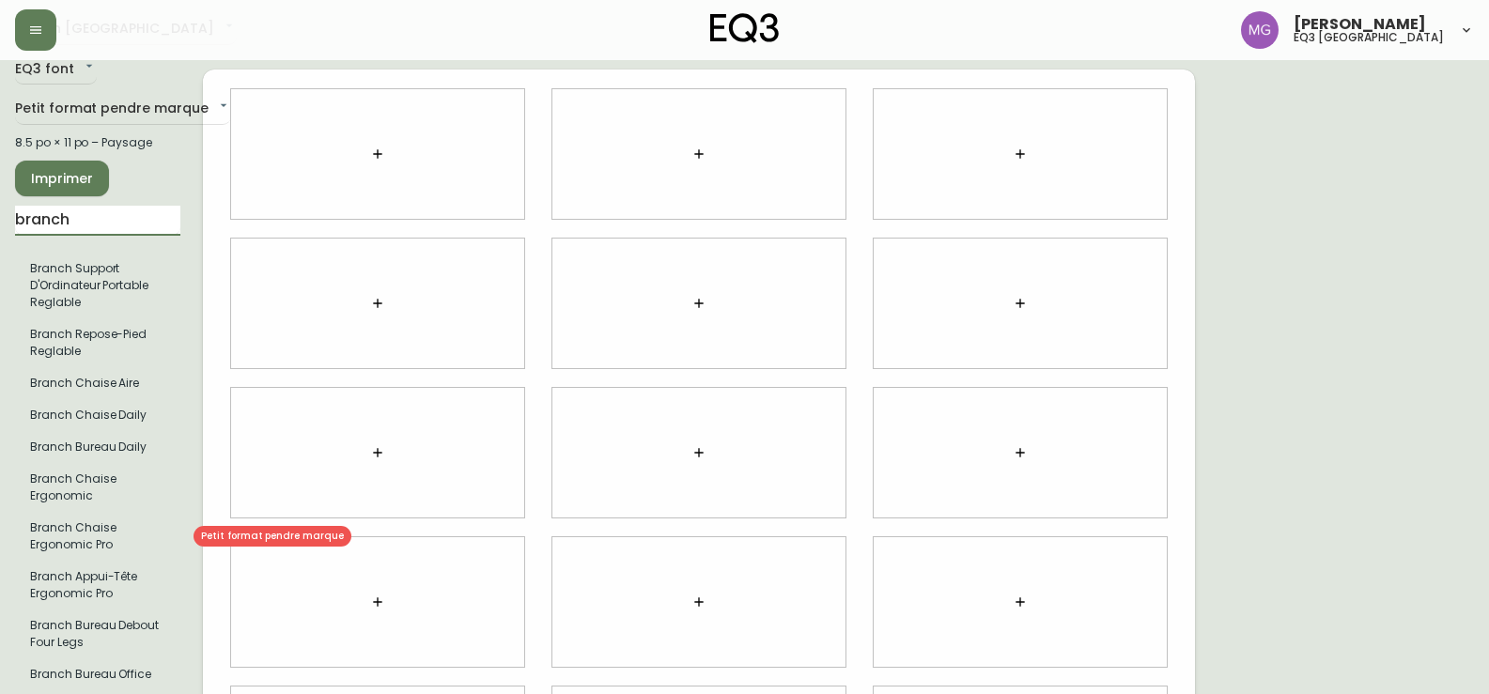
scroll to position [94, 0]
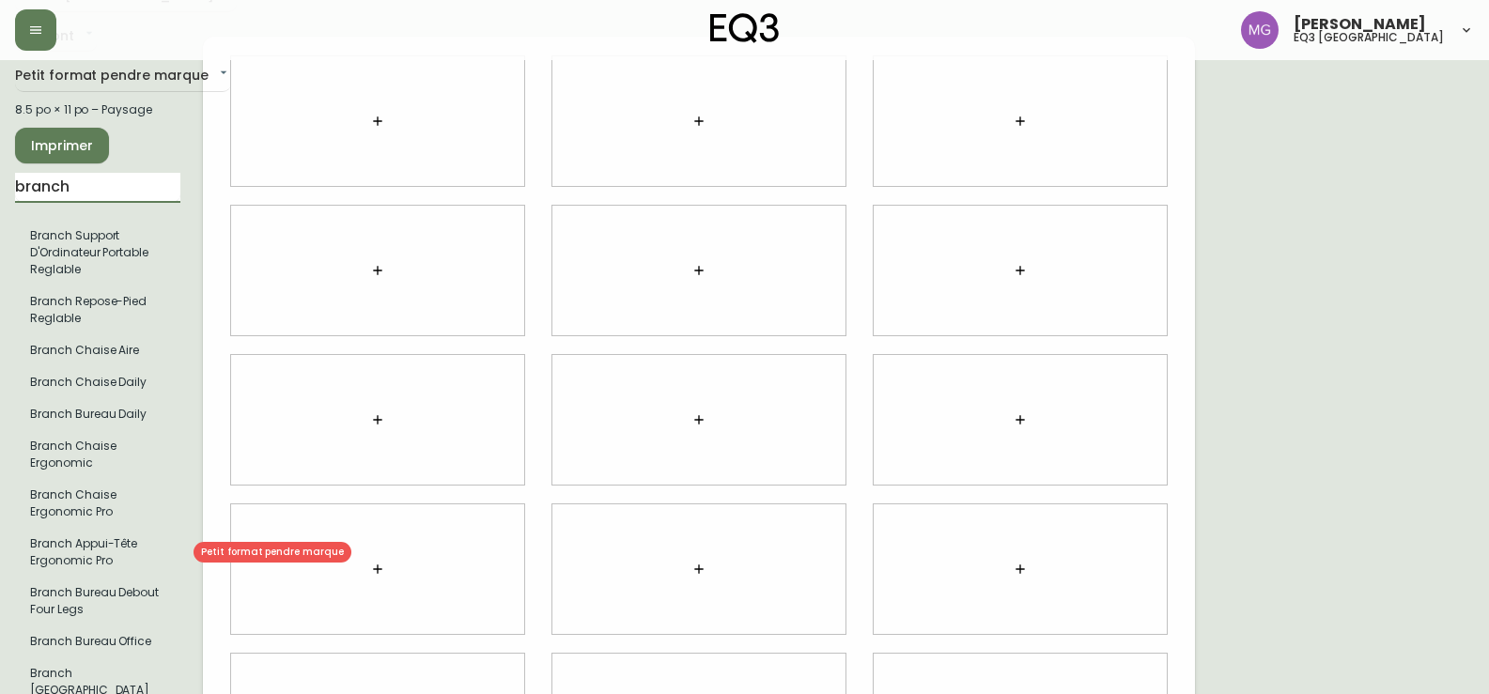
type input "branch"
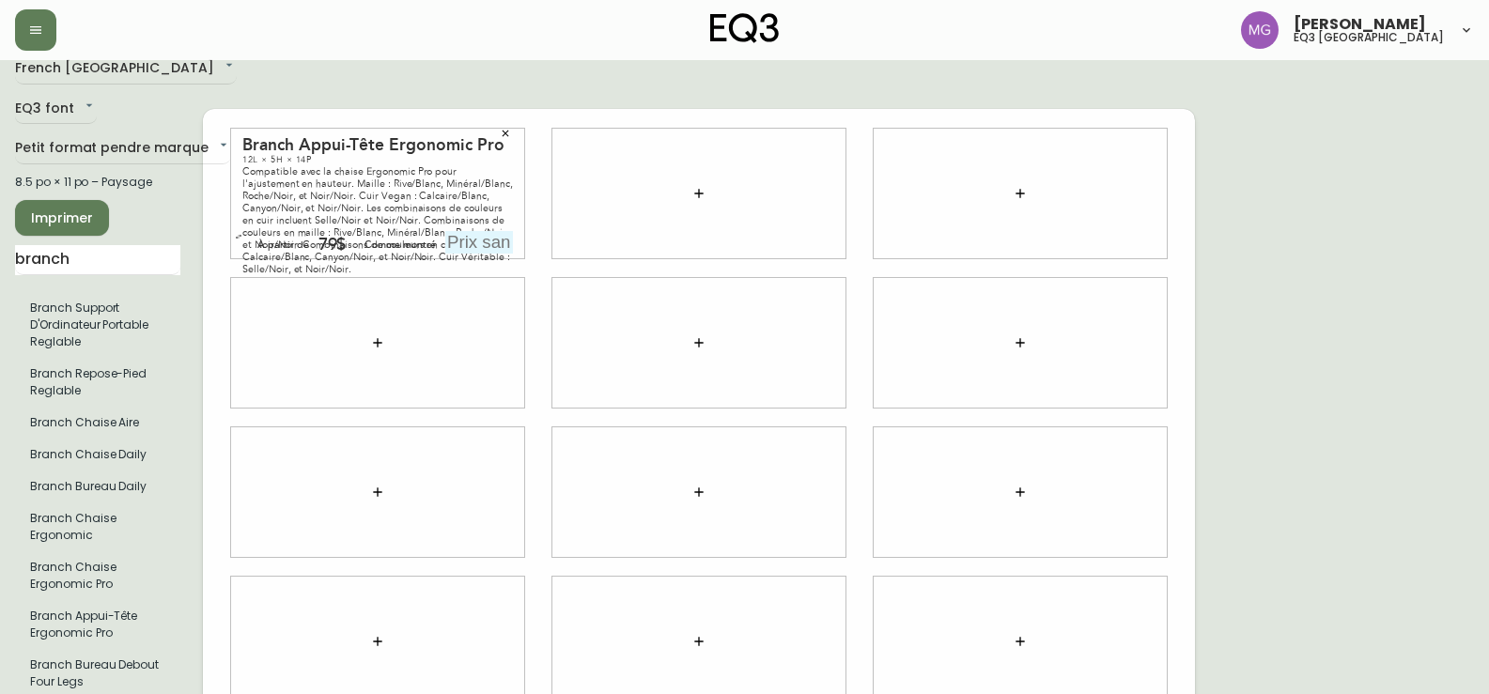
scroll to position [0, 0]
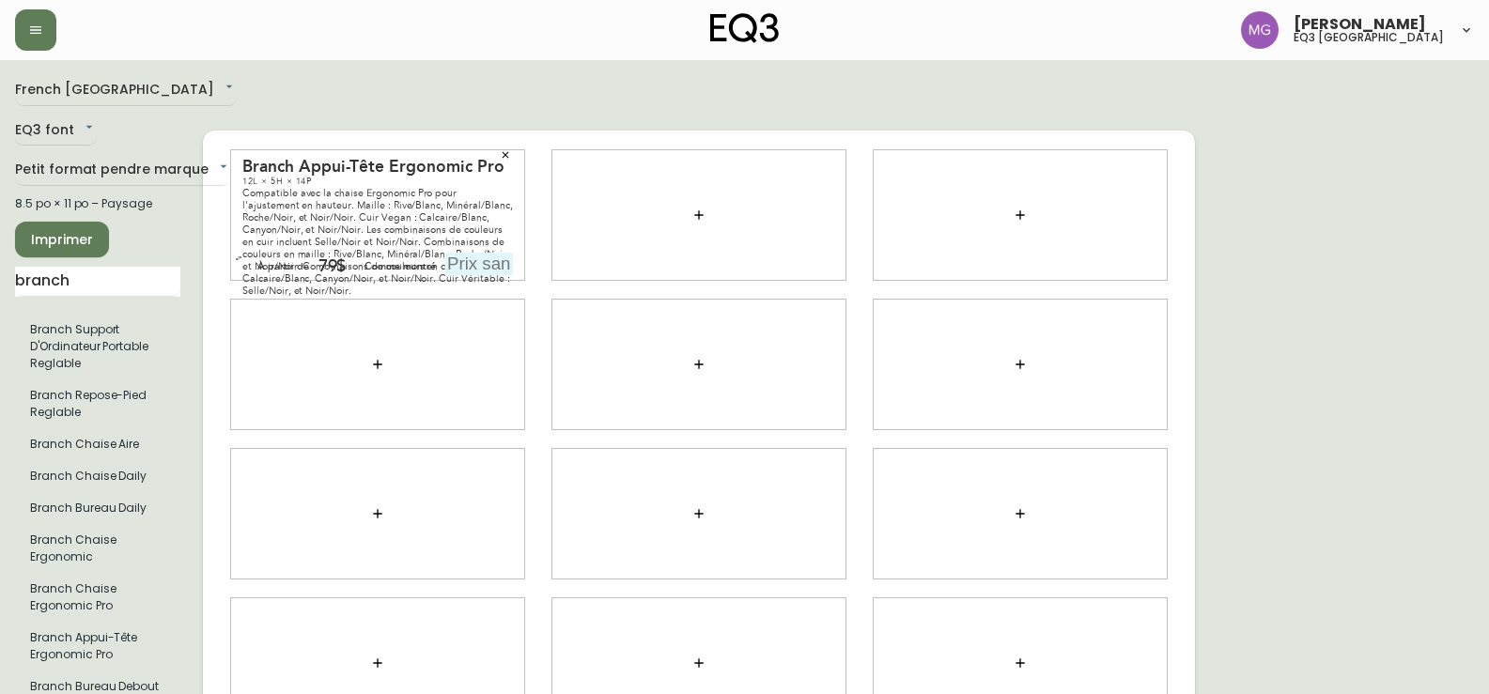
click at [504, 151] on icon "button" at bounding box center [506, 154] width 7 height 7
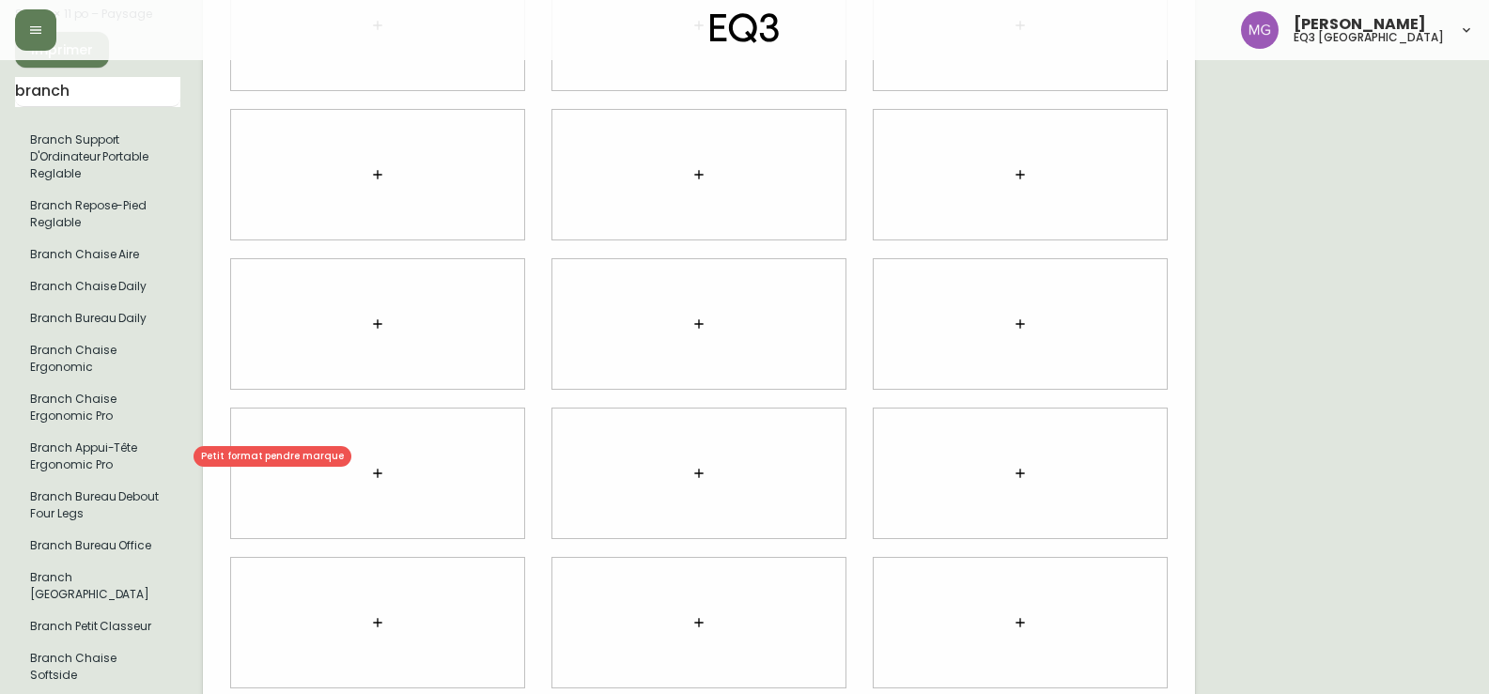
scroll to position [225, 0]
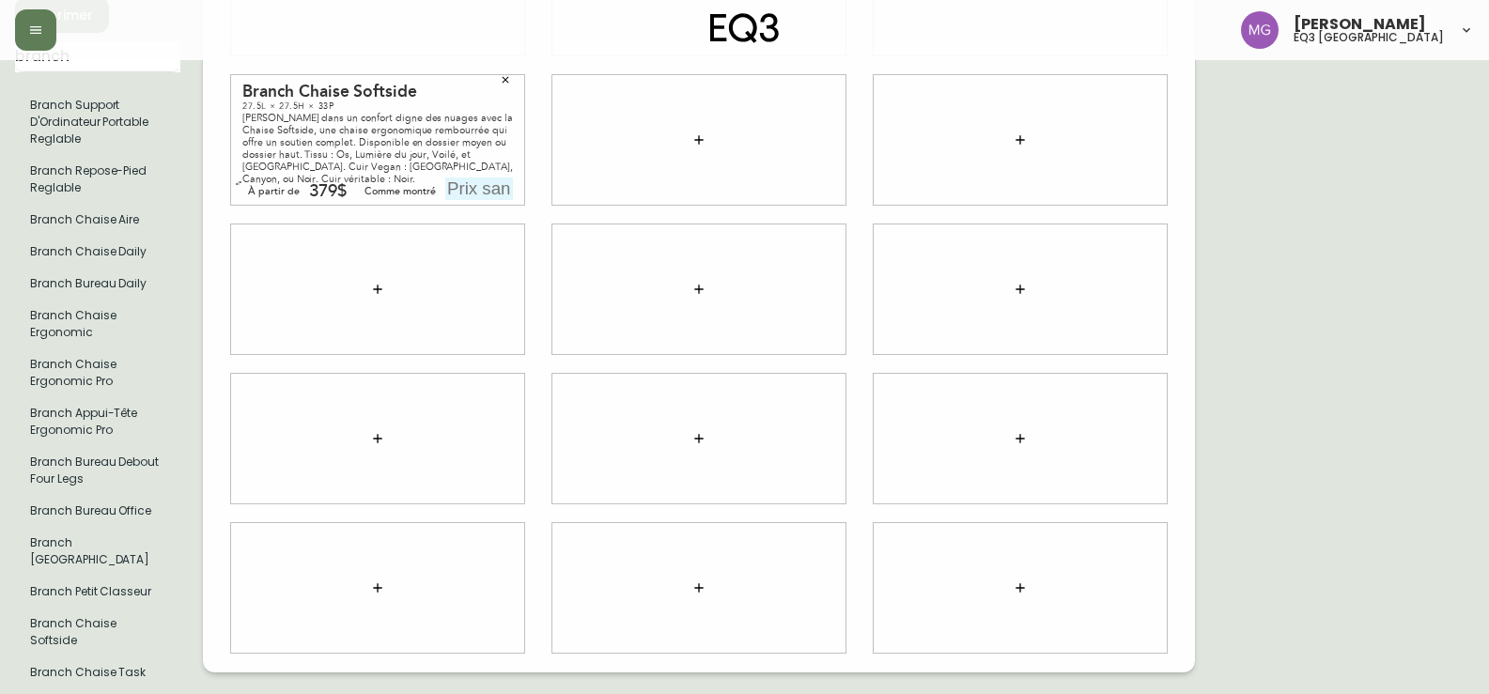
drag, startPoint x: 457, startPoint y: 166, endPoint x: 487, endPoint y: 166, distance: 30.1
click at [458, 178] on input "text" at bounding box center [479, 189] width 68 height 23
type input "429$"
click at [692, 121] on button "button" at bounding box center [699, 140] width 38 height 38
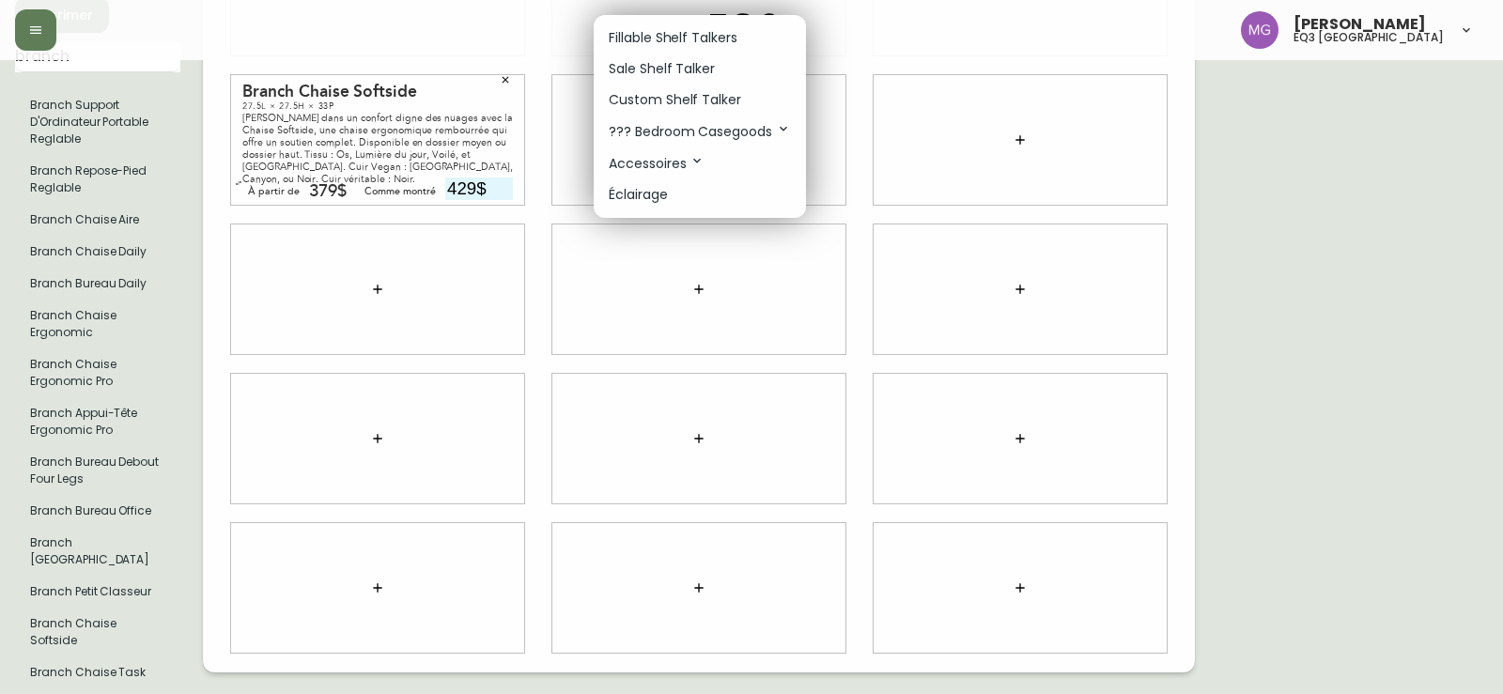
click at [707, 88] on li "Custom Shelf Talker" at bounding box center [700, 100] width 212 height 31
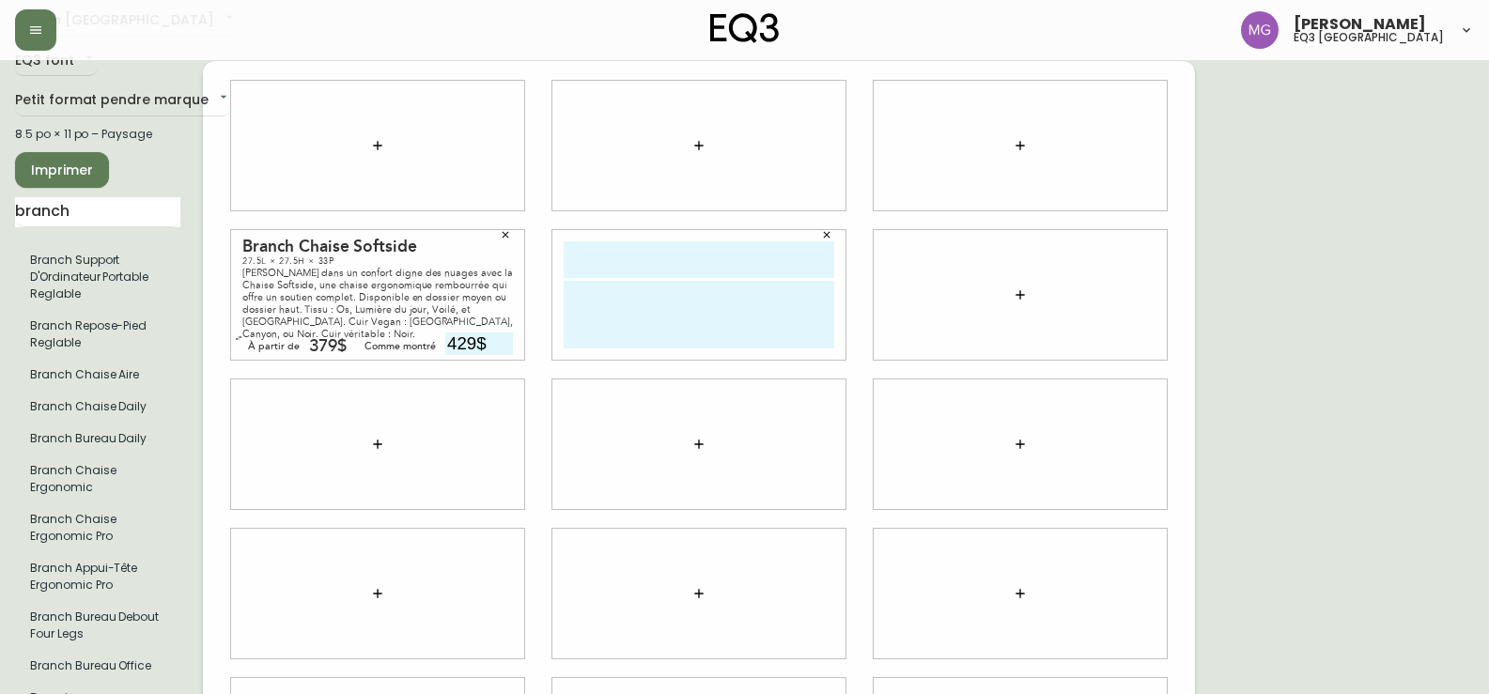
scroll to position [0, 0]
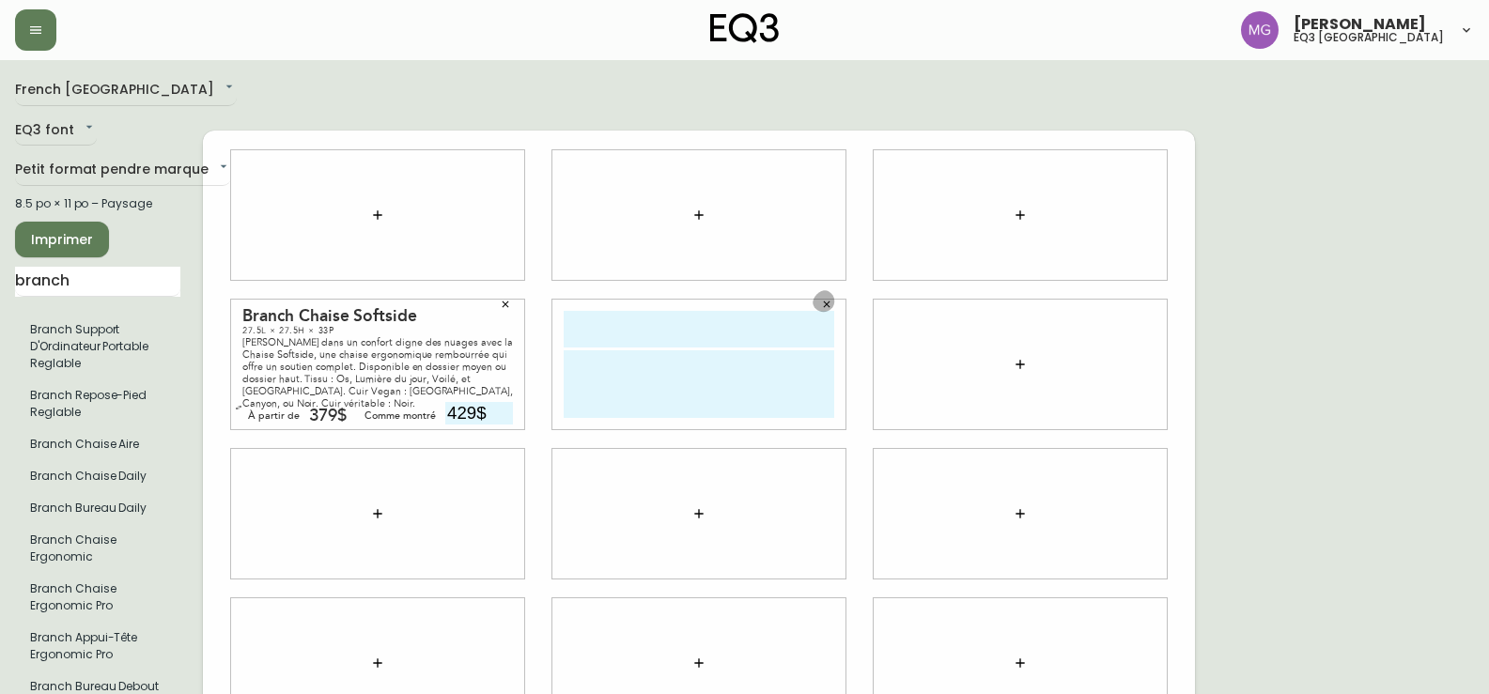
click at [831, 299] on icon "button" at bounding box center [826, 304] width 11 height 11
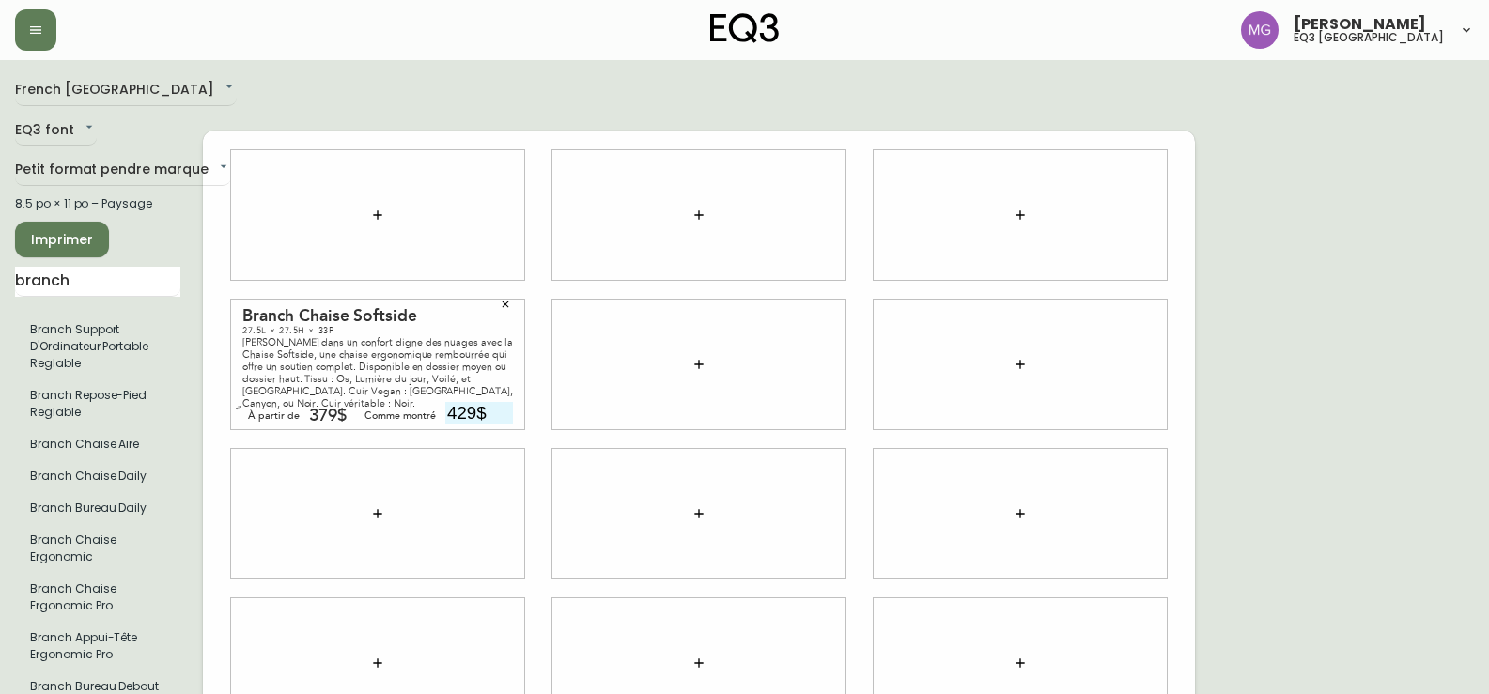
click at [379, 208] on icon "button" at bounding box center [377, 215] width 15 height 15
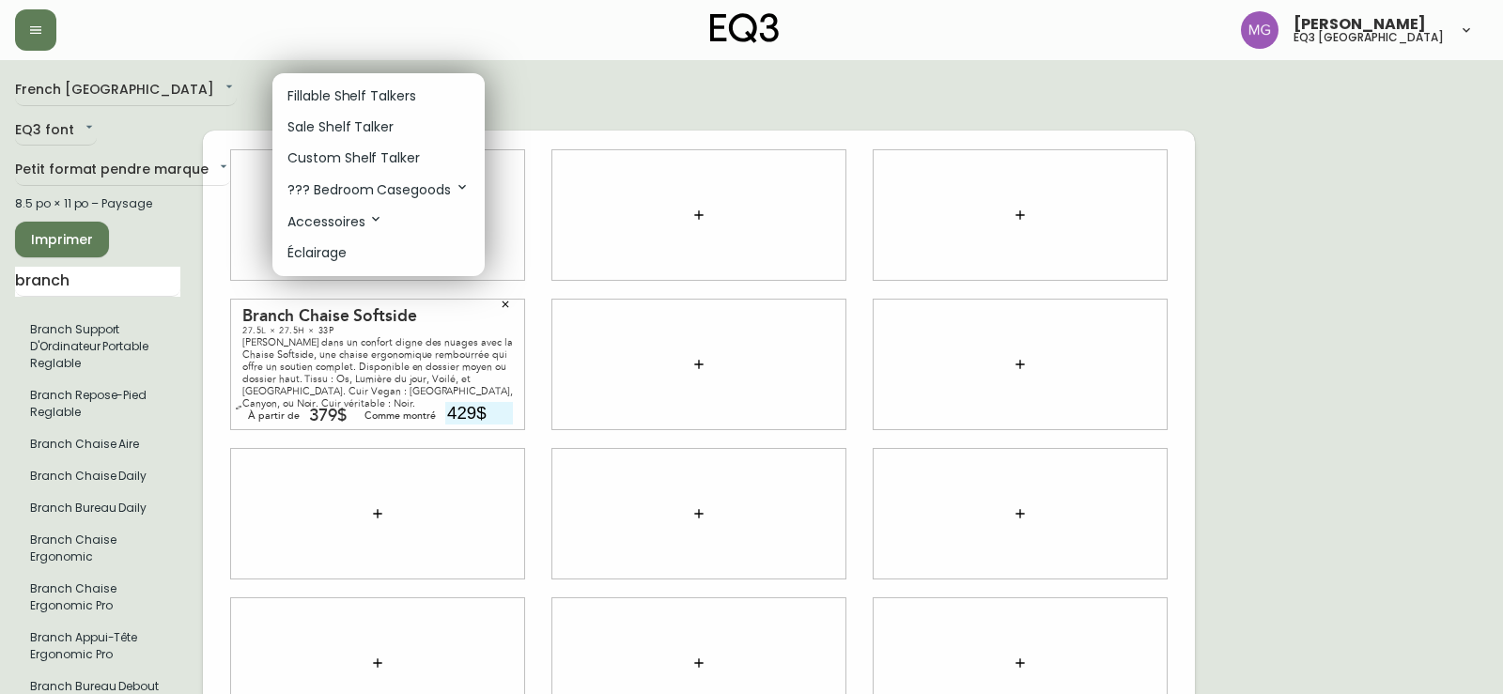
click at [383, 165] on p "Custom Shelf Talker" at bounding box center [354, 158] width 132 height 20
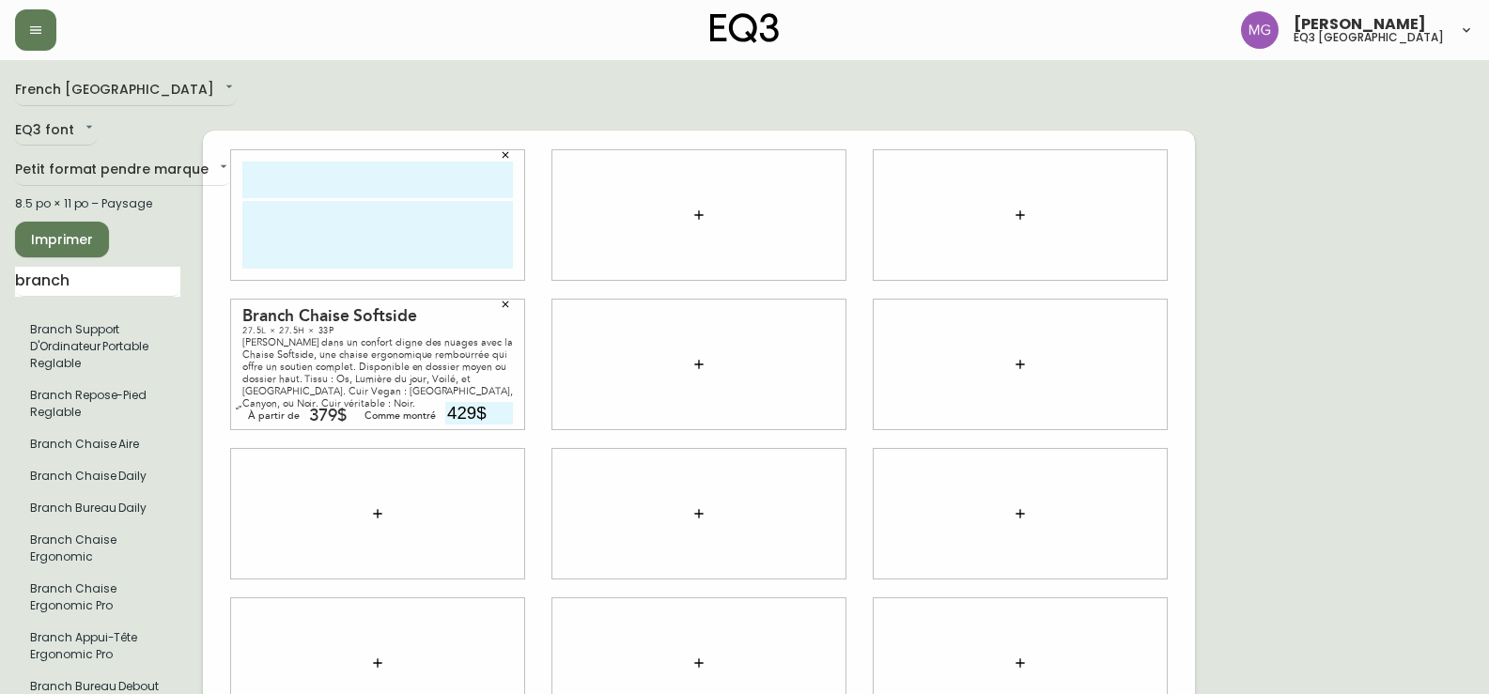
click at [363, 162] on input "text" at bounding box center [377, 180] width 271 height 37
type input "C"
click at [454, 238] on textarea at bounding box center [377, 235] width 271 height 68
drag, startPoint x: 489, startPoint y: 166, endPoint x: 162, endPoint y: 135, distance: 328.5
click at [162, 135] on div "French [GEOGRAPHIC_DATA] fr_CA EQ3 font EQ3 Petit format pendre marque small 8.…" at bounding box center [744, 514] width 1459 height 878
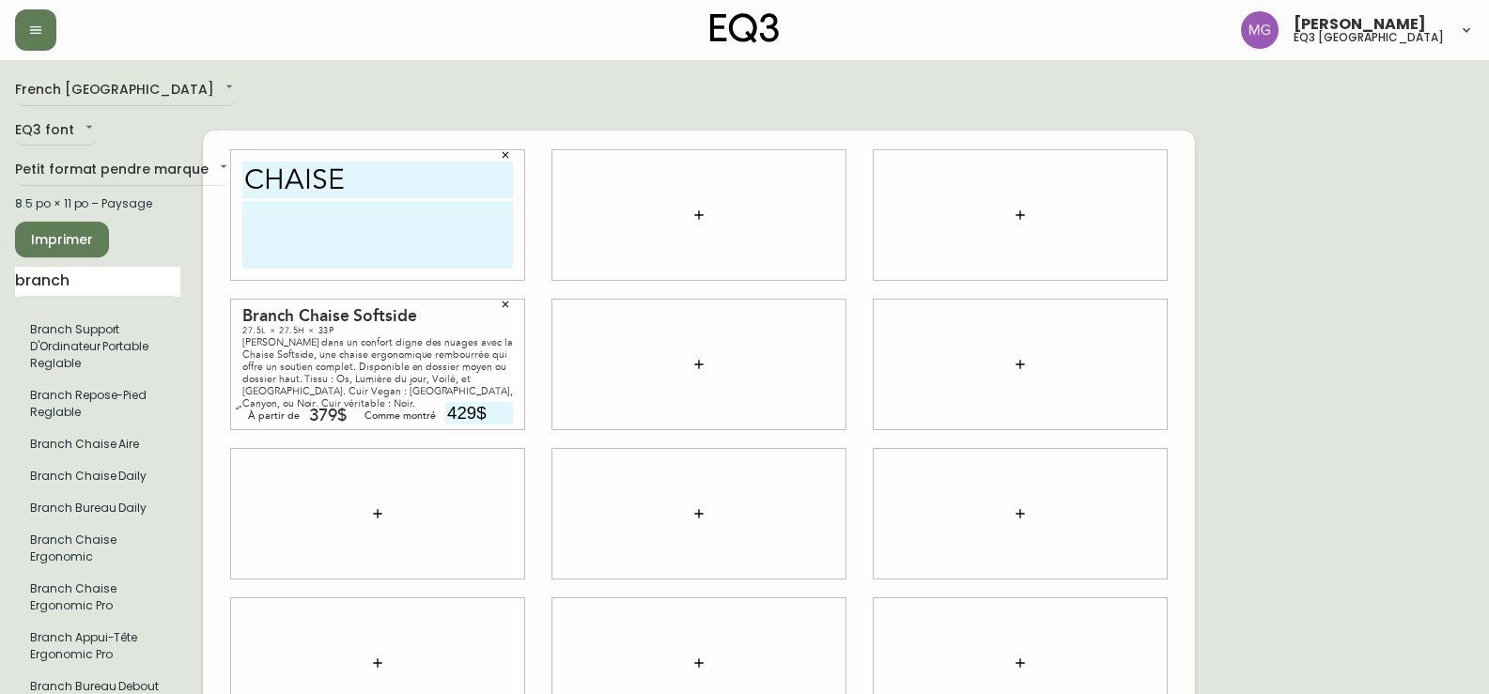
click at [370, 201] on textarea at bounding box center [377, 235] width 271 height 68
drag, startPoint x: 347, startPoint y: 154, endPoint x: 107, endPoint y: 155, distance: 239.6
click at [107, 155] on div "French [GEOGRAPHIC_DATA] fr_CA EQ3 font EQ3 Petit format pendre marque small 8.…" at bounding box center [744, 514] width 1459 height 878
type input "BRANCH"
click at [283, 205] on textarea at bounding box center [377, 235] width 271 height 68
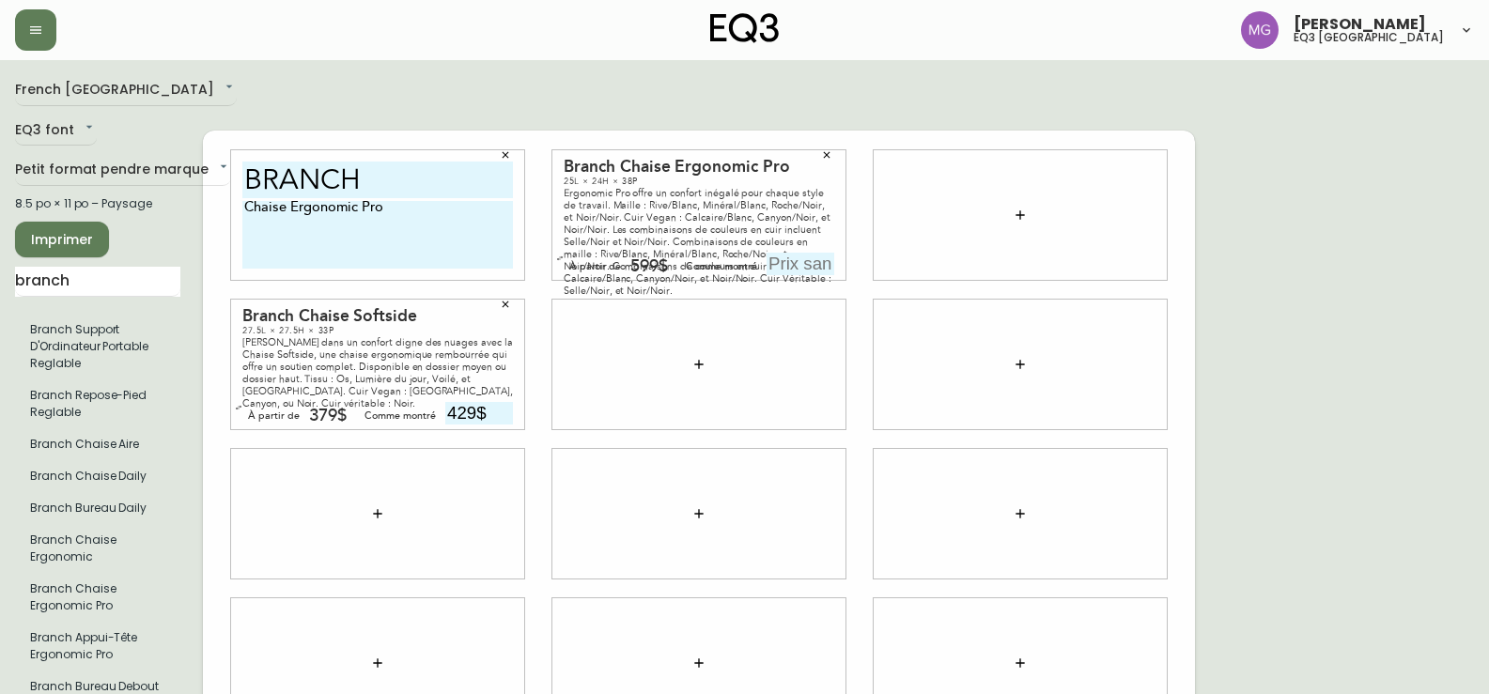
click at [565, 187] on div "Ergonomic Pro offre un confort inégalé pour chaque style de travail. Maille : R…" at bounding box center [699, 242] width 271 height 110
drag, startPoint x: 631, startPoint y: 177, endPoint x: 611, endPoint y: 217, distance: 45.4
click at [611, 217] on div "Ergonomic Pro offre un confort inégalé pour chaque style de travail. Maille : R…" at bounding box center [699, 242] width 271 height 110
copy div "offre un confort inégalé pour chaque style de travail. Maille : Rive/Blanc, Min…"
click at [406, 201] on textarea "Chaise Ergonomic Pro" at bounding box center [377, 235] width 271 height 68
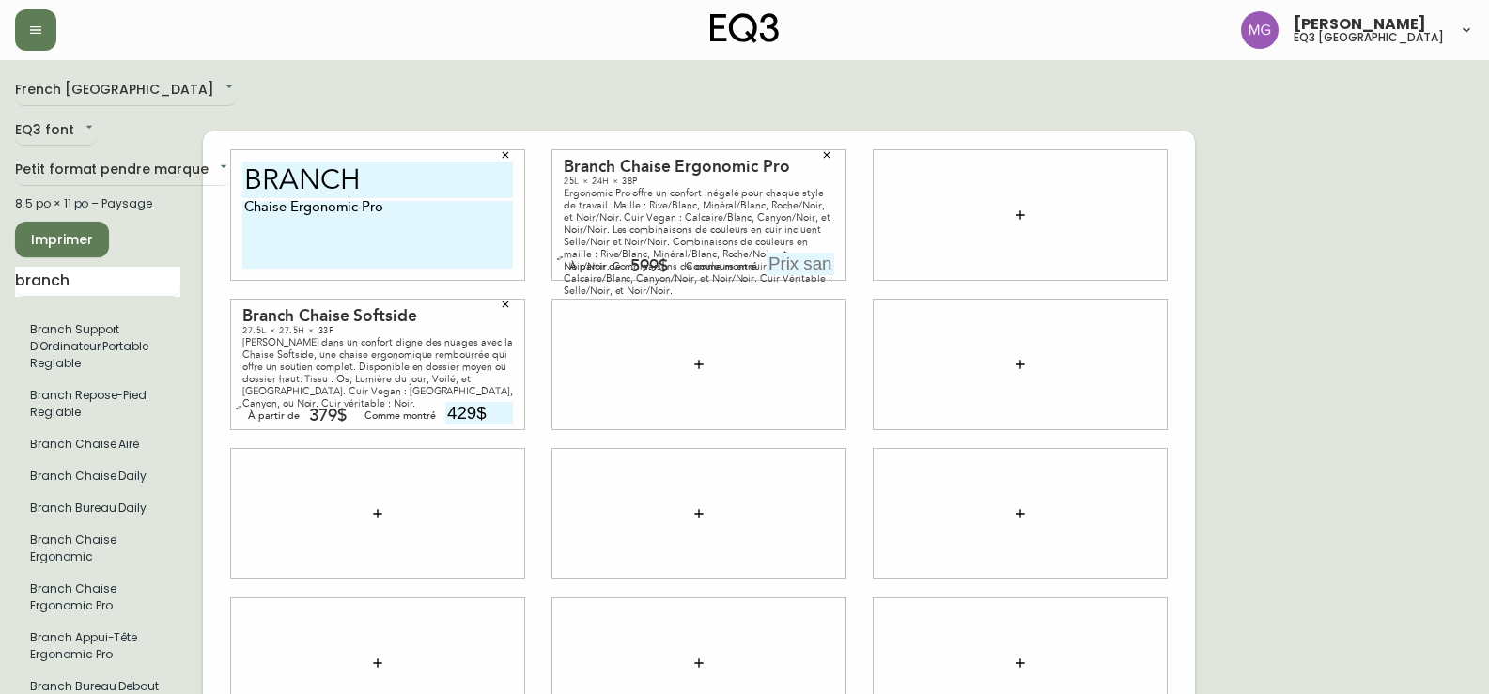
paste textarea "offre un confort inégalé pour chaque style de travail. Maille : Rive/Blanc, Min…"
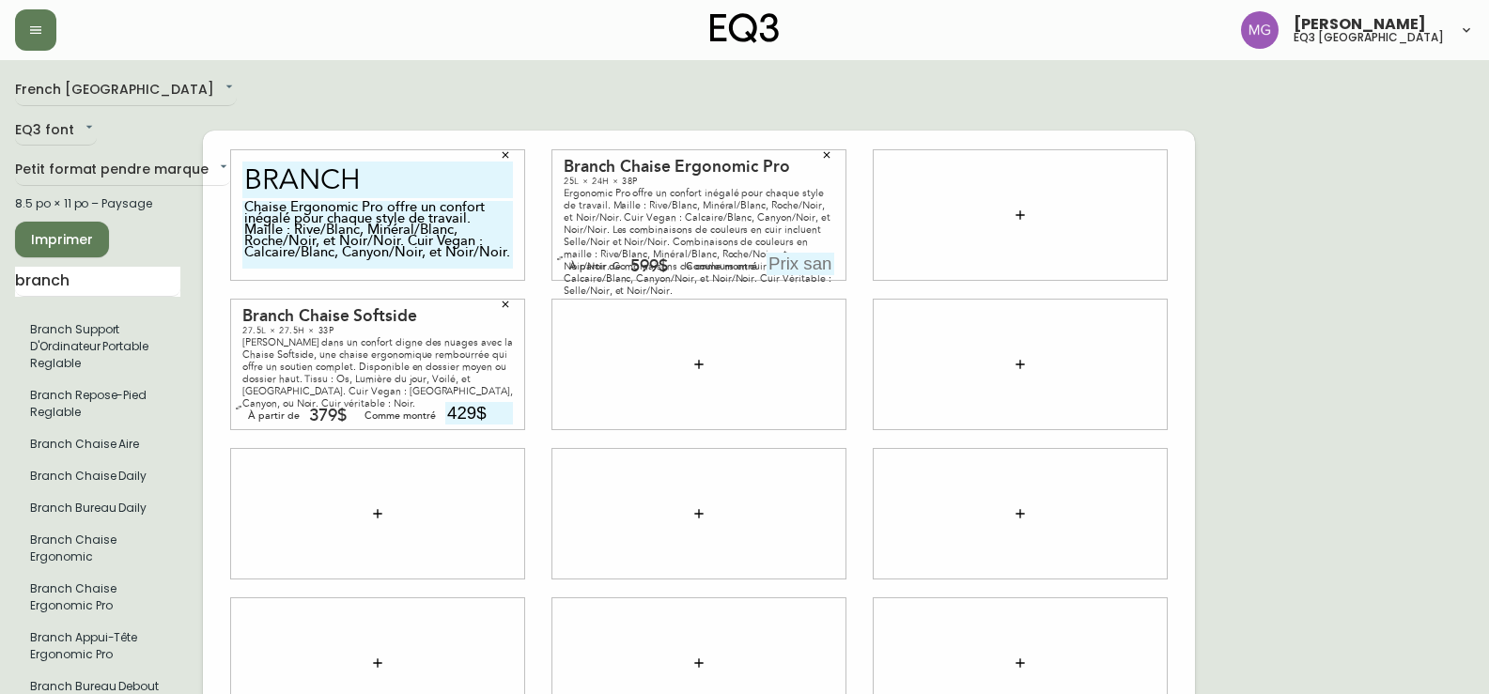
click at [464, 242] on textarea "Chaise Ergonomic Pro offre un confort inégalé pour chaque style de travail. Mai…" at bounding box center [377, 235] width 271 height 68
drag, startPoint x: 451, startPoint y: 243, endPoint x: 391, endPoint y: 243, distance: 60.1
click at [391, 243] on textarea "Chaise Ergonomic Pro offre un confort inégalé pour chaque style de travail. Mai…" at bounding box center [377, 235] width 271 height 68
drag, startPoint x: 472, startPoint y: 203, endPoint x: 499, endPoint y: 232, distance: 39.9
click at [499, 232] on textarea "Chaise Ergonomic Pro offre un confort inégalé pour chaque style de travail. Mai…" at bounding box center [377, 235] width 271 height 68
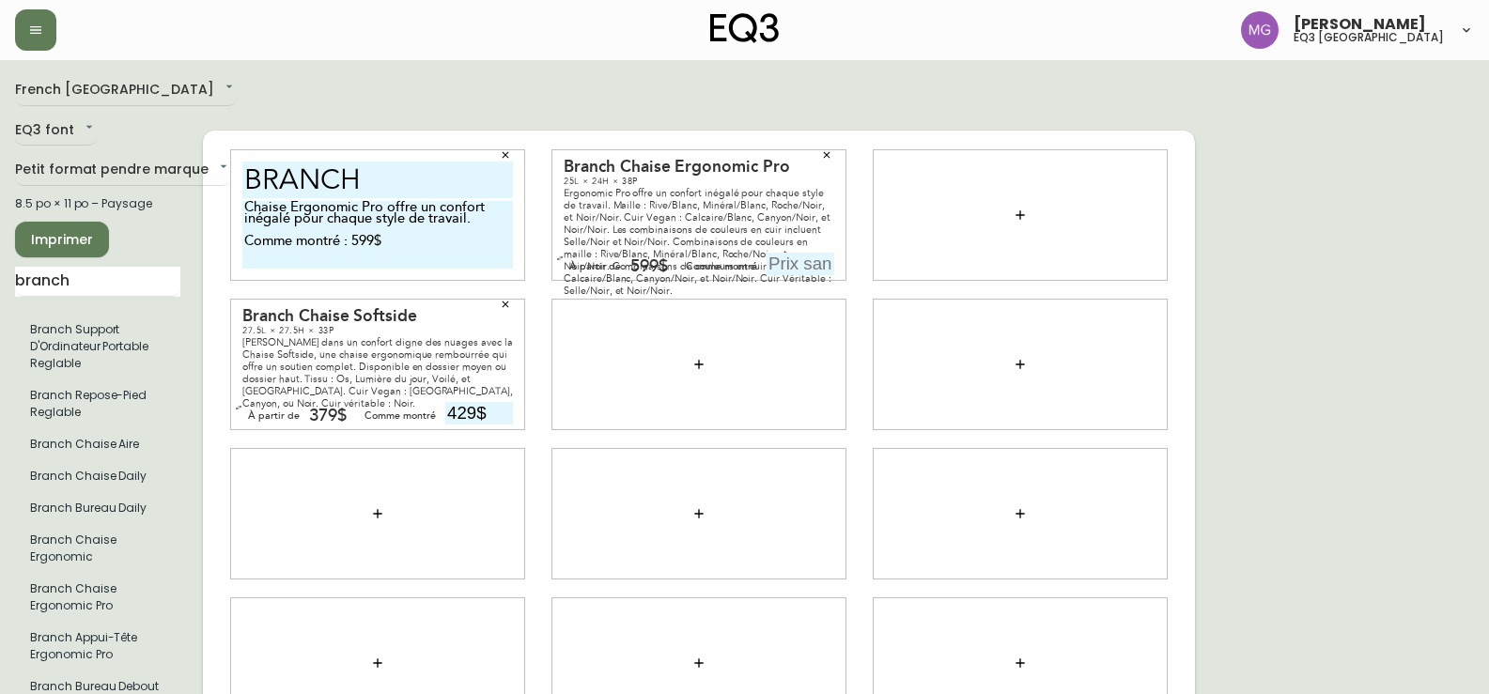
type textarea "Chaise Ergonomic Pro offre un confort inégalé pour chaque style de travail. Com…"
click at [831, 149] on icon "button" at bounding box center [826, 154] width 11 height 11
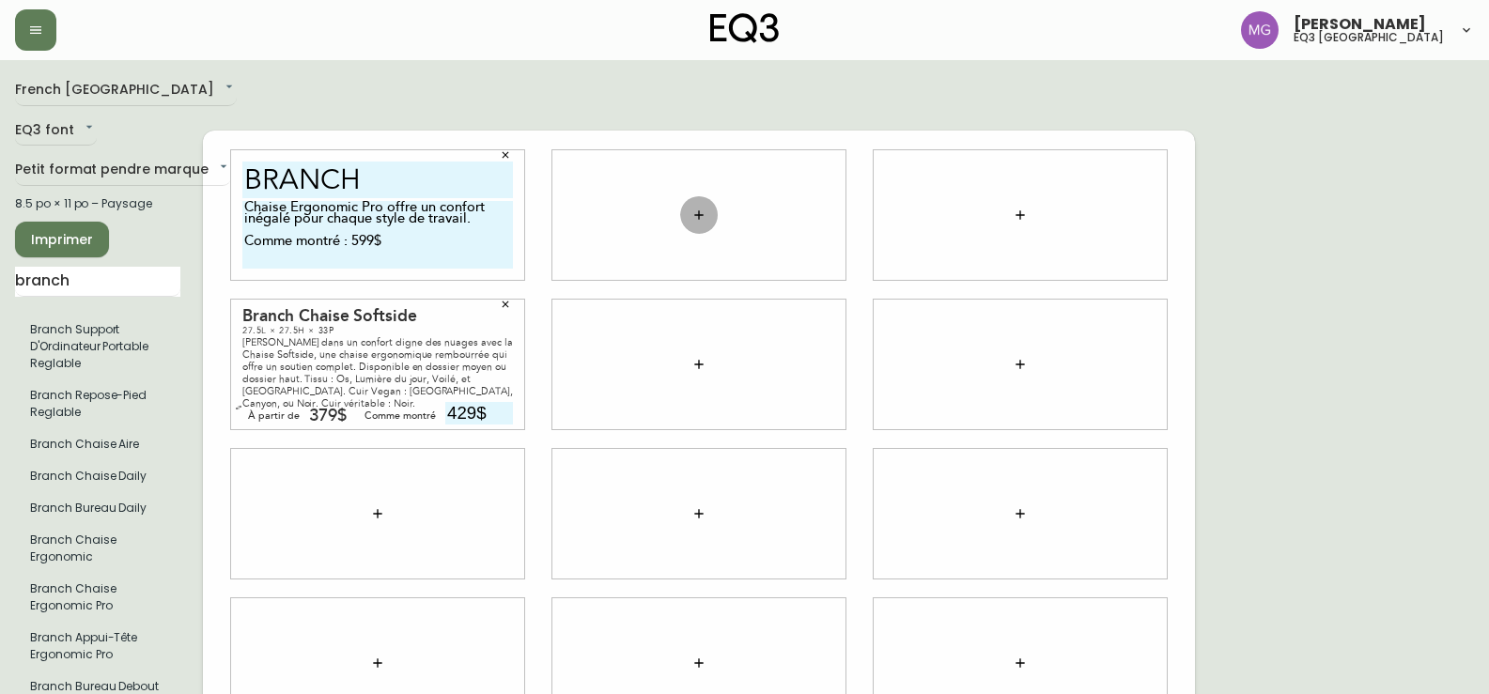
click at [700, 208] on icon "button" at bounding box center [699, 215] width 15 height 15
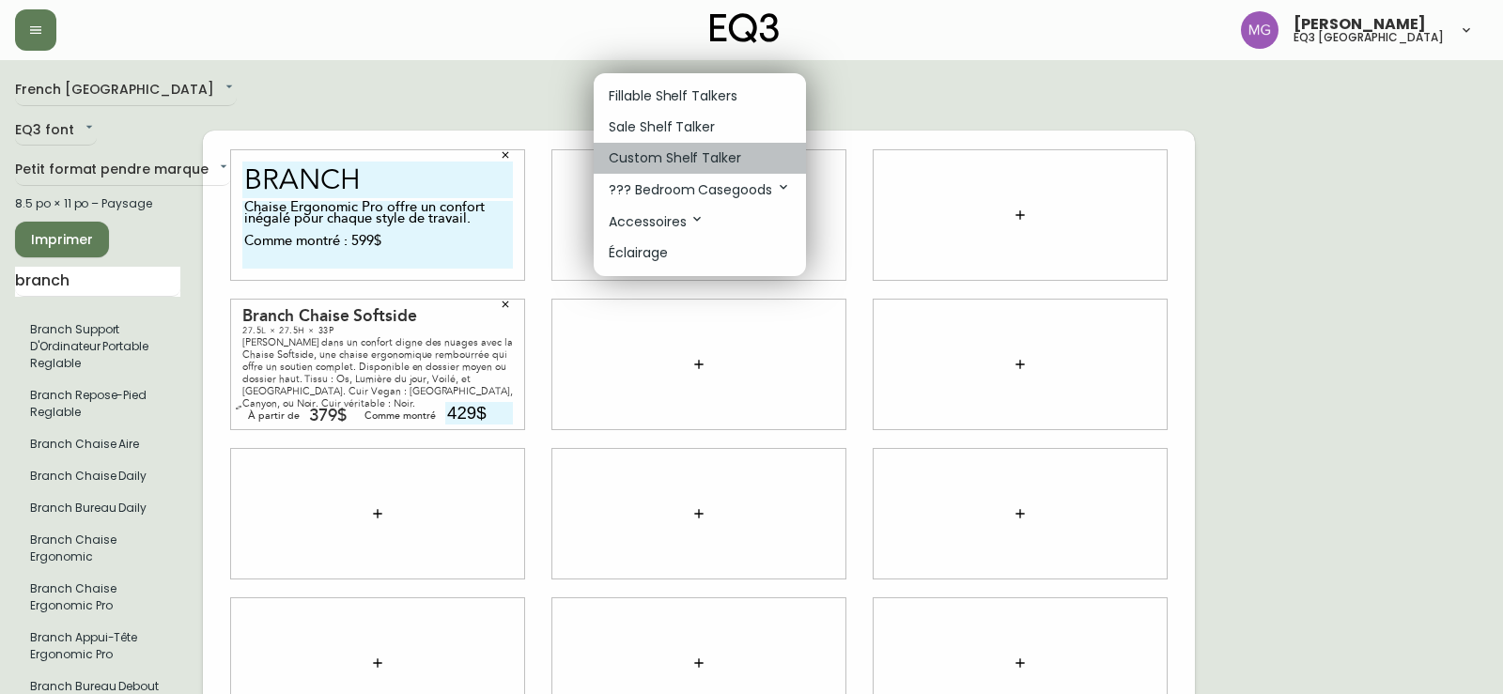
click at [700, 159] on p "Custom Shelf Talker" at bounding box center [675, 158] width 132 height 20
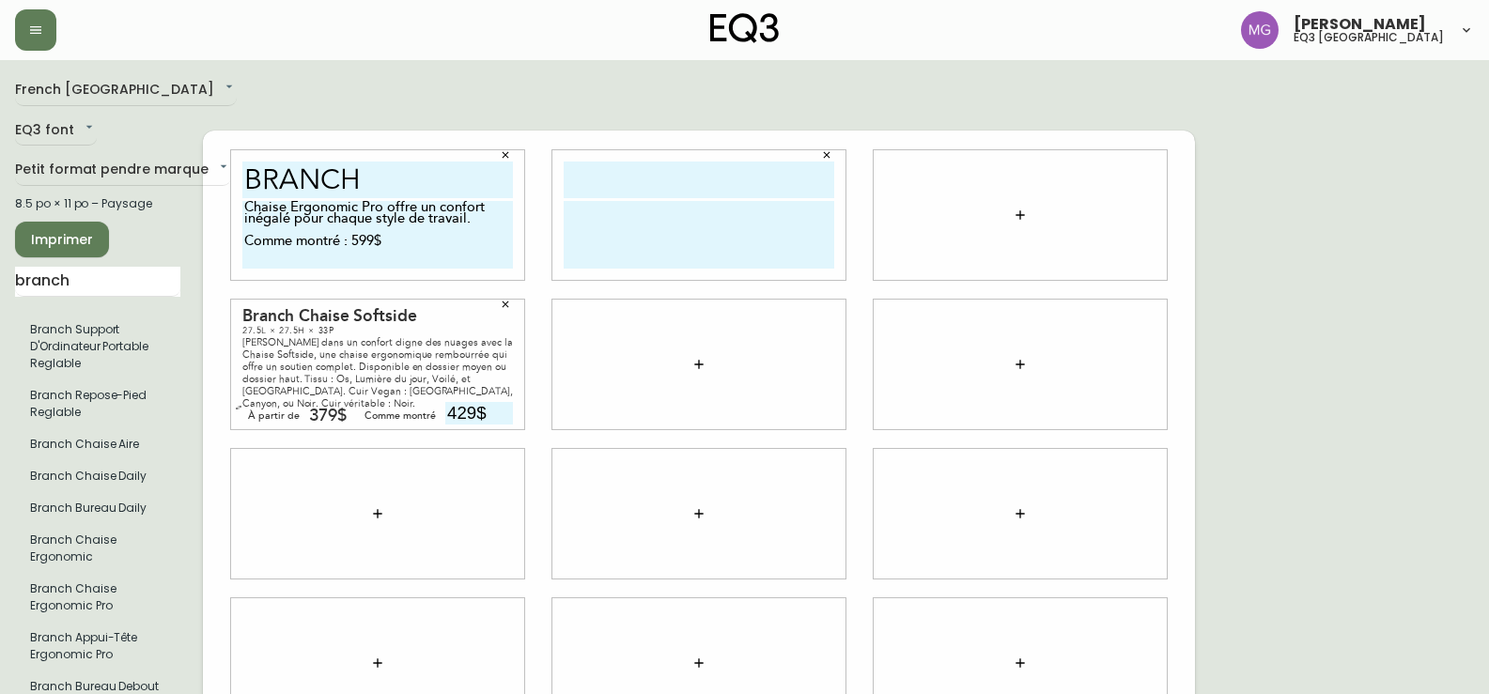
click at [669, 162] on input "text" at bounding box center [699, 180] width 271 height 37
type input "BRANCH"
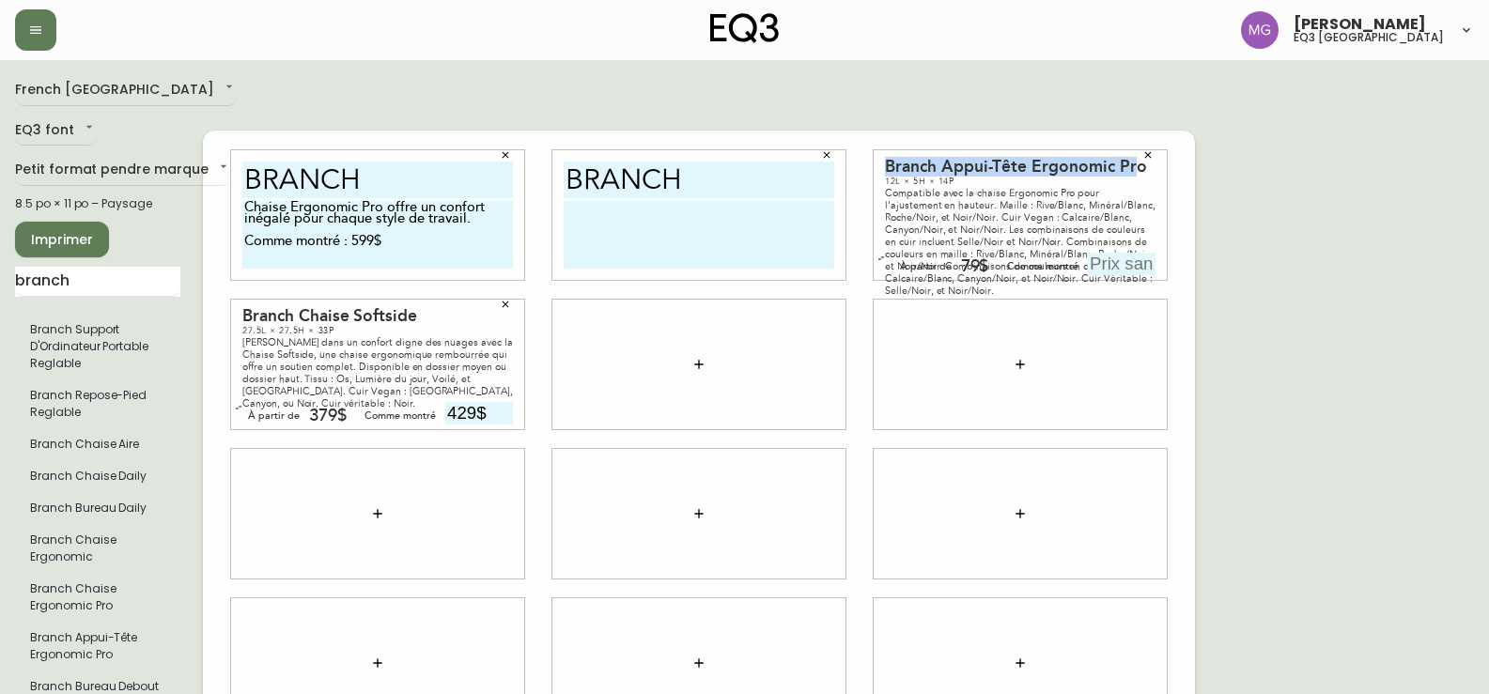
drag, startPoint x: 890, startPoint y: 148, endPoint x: 1136, endPoint y: 149, distance: 246.2
click at [1136, 159] on div "Branch Appui-Tête Ergonomic Pro" at bounding box center [1020, 167] width 271 height 17
copy div "Branch Appui-Tête Ergonomic Pr"
click at [596, 201] on textarea at bounding box center [699, 235] width 271 height 68
paste textarea "Branch Appui-Tête Ergonomic Pr"
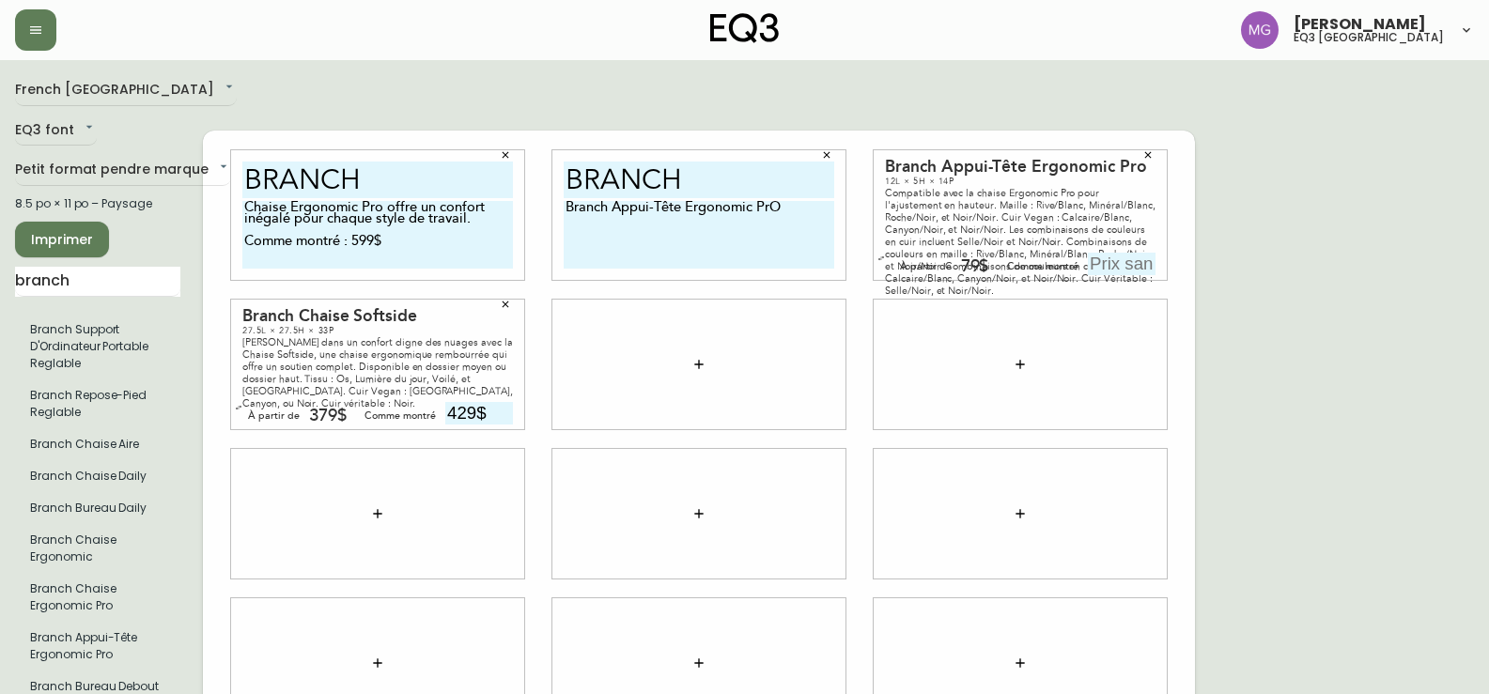
click at [615, 201] on textarea "Branch Appui-Tête Ergonomic PrO" at bounding box center [699, 235] width 271 height 68
click at [744, 201] on textarea "Appui-Tête Ergonomic PrO" at bounding box center [699, 235] width 271 height 68
drag, startPoint x: 886, startPoint y: 175, endPoint x: 936, endPoint y: 189, distance: 51.8
click at [936, 189] on div "Compatible avec la chaise Ergonomic Pro pour l'ajustement en hauteur. Maille : …" at bounding box center [1020, 242] width 271 height 110
copy div "Compatible avec la chaise Ergonomic Pro pour l'ajustement en hauteur."
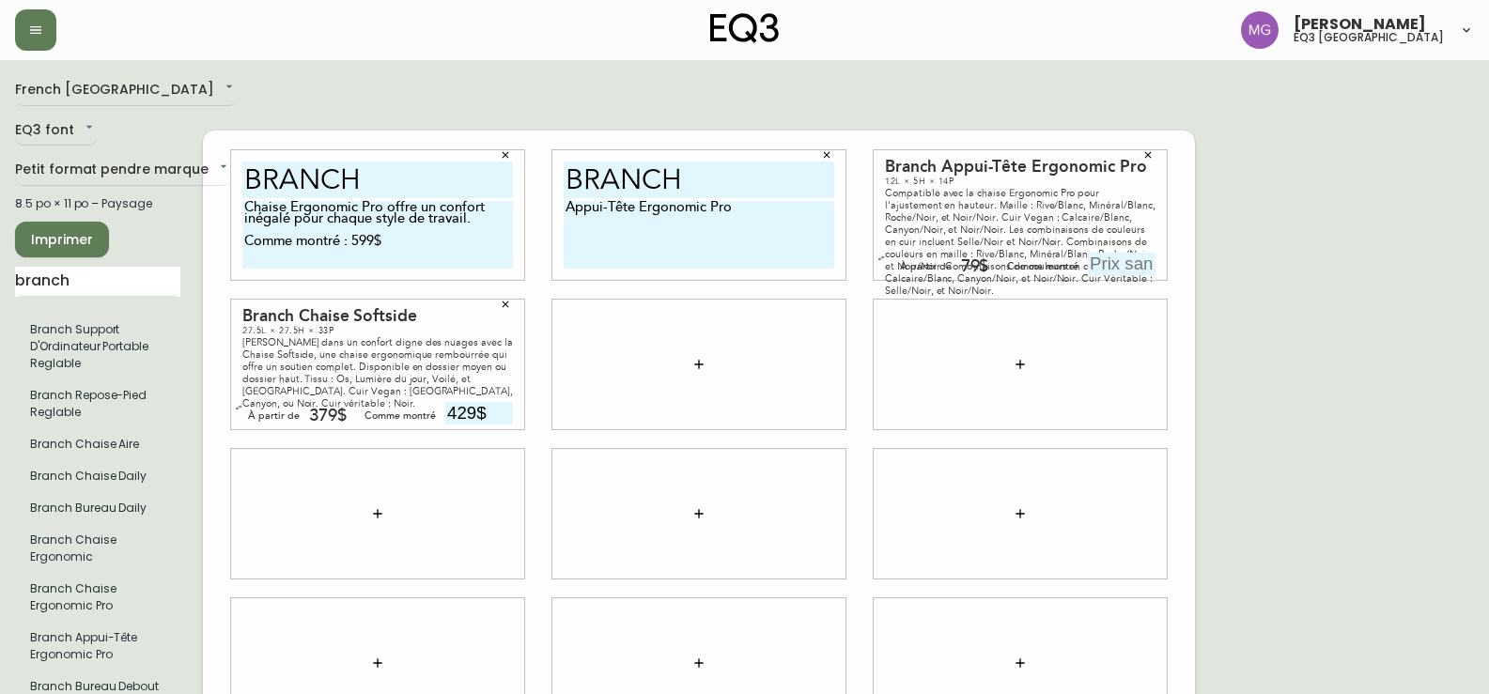
click at [578, 220] on textarea "Appui-Tête Ergonomic Pro" at bounding box center [699, 235] width 271 height 68
click at [750, 201] on textarea "Appui-Tête Ergonomic Pro" at bounding box center [699, 235] width 271 height 68
paste textarea "Compatible avec la chaise Ergonomic Pro pour l'ajustement en hauteur."
click at [593, 240] on textarea "Appui-Tête Ergonomic Pro Compatible avec la chaise Ergonomic Pro pour l'ajustem…" at bounding box center [699, 235] width 271 height 68
click at [778, 221] on textarea "Appui-Tête Ergonomic Pro Compatible avec la chaise Ergonomic Pro pour l'ajustem…" at bounding box center [699, 235] width 271 height 68
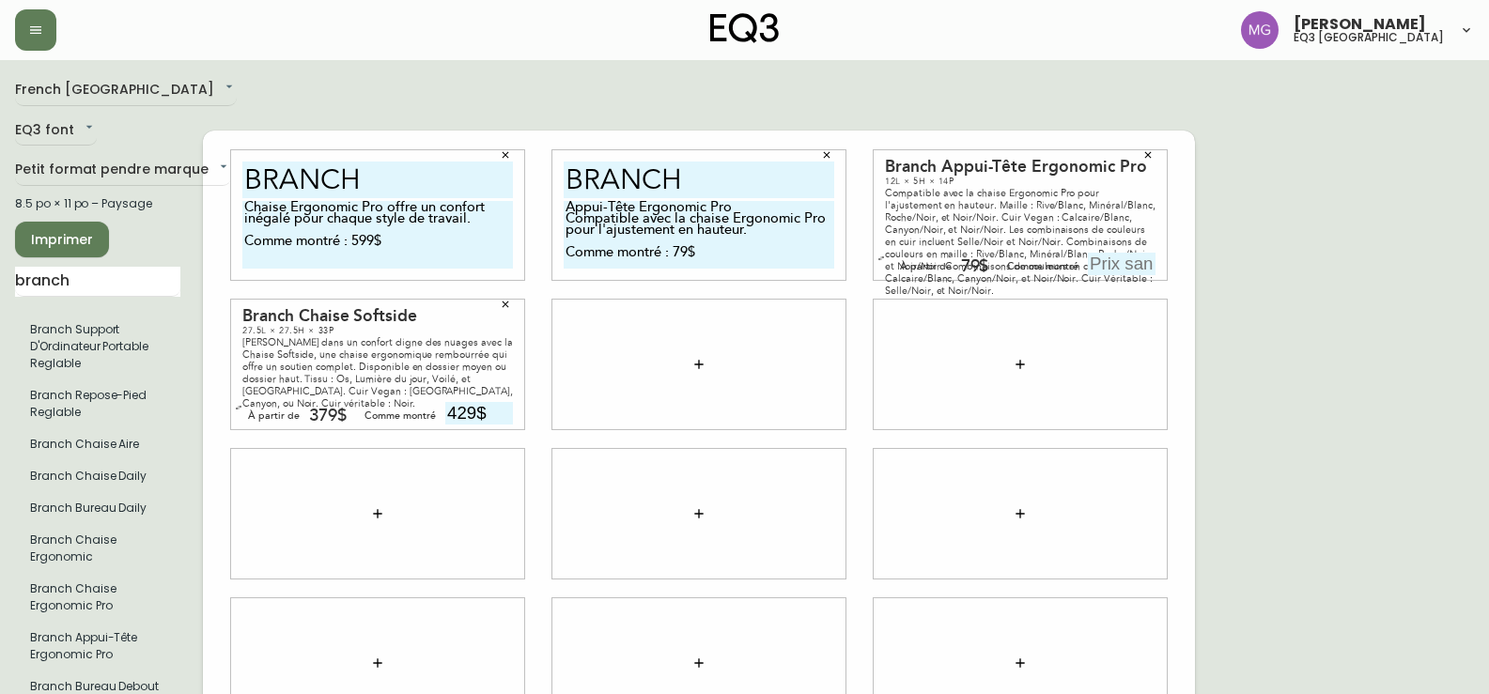
type textarea "Appui-Tête Ergonomic Pro Compatible avec la chaise Ergonomic Pro pour l'ajustem…"
click at [1150, 149] on icon "button" at bounding box center [1148, 154] width 11 height 11
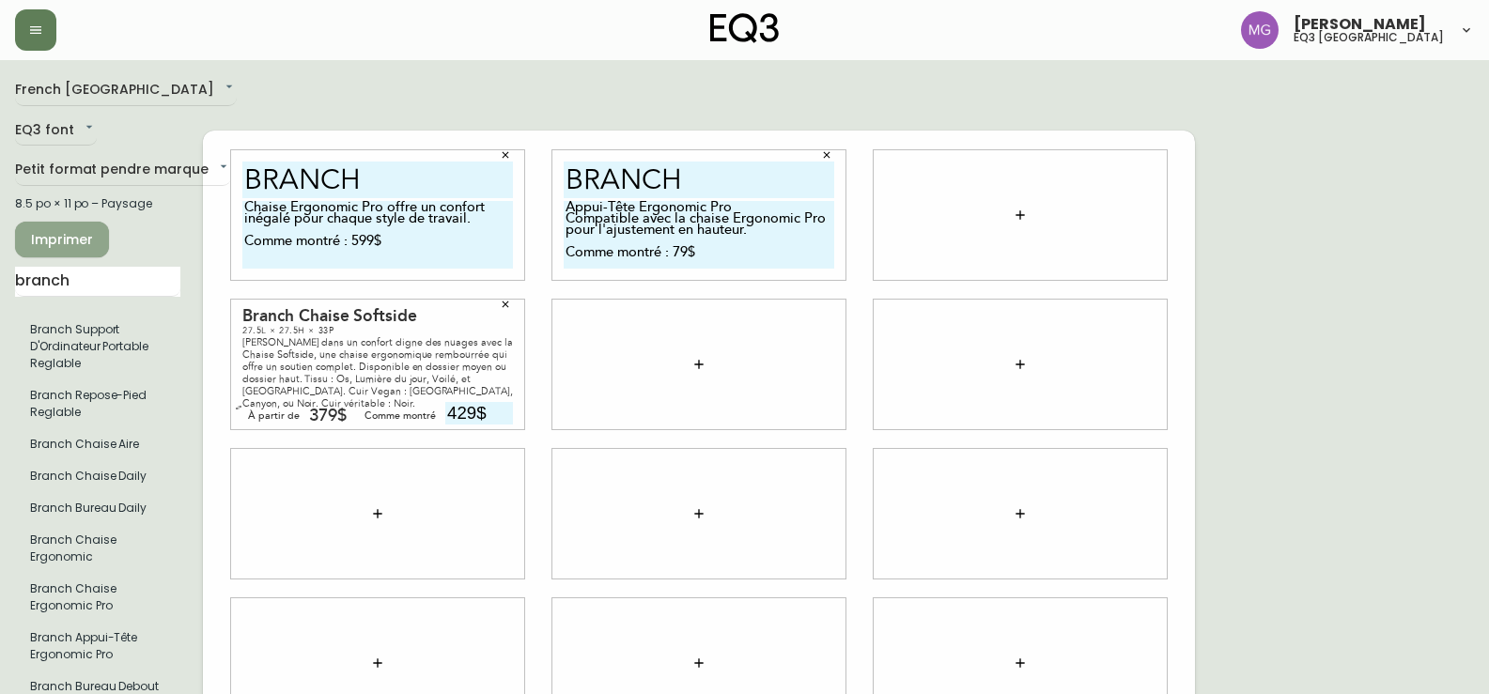
click at [94, 248] on button "Imprimer" at bounding box center [62, 240] width 94 height 36
